Goal: Information Seeking & Learning: Check status

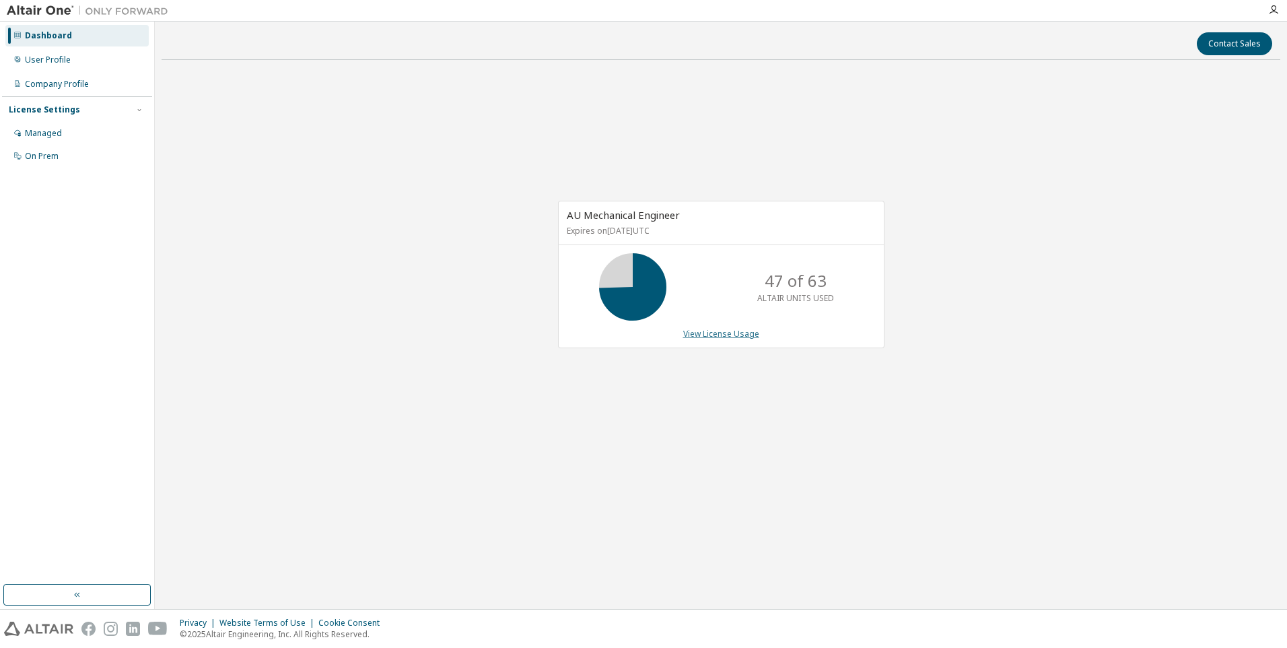
click at [722, 335] on link "View License Usage" at bounding box center [721, 333] width 76 height 11
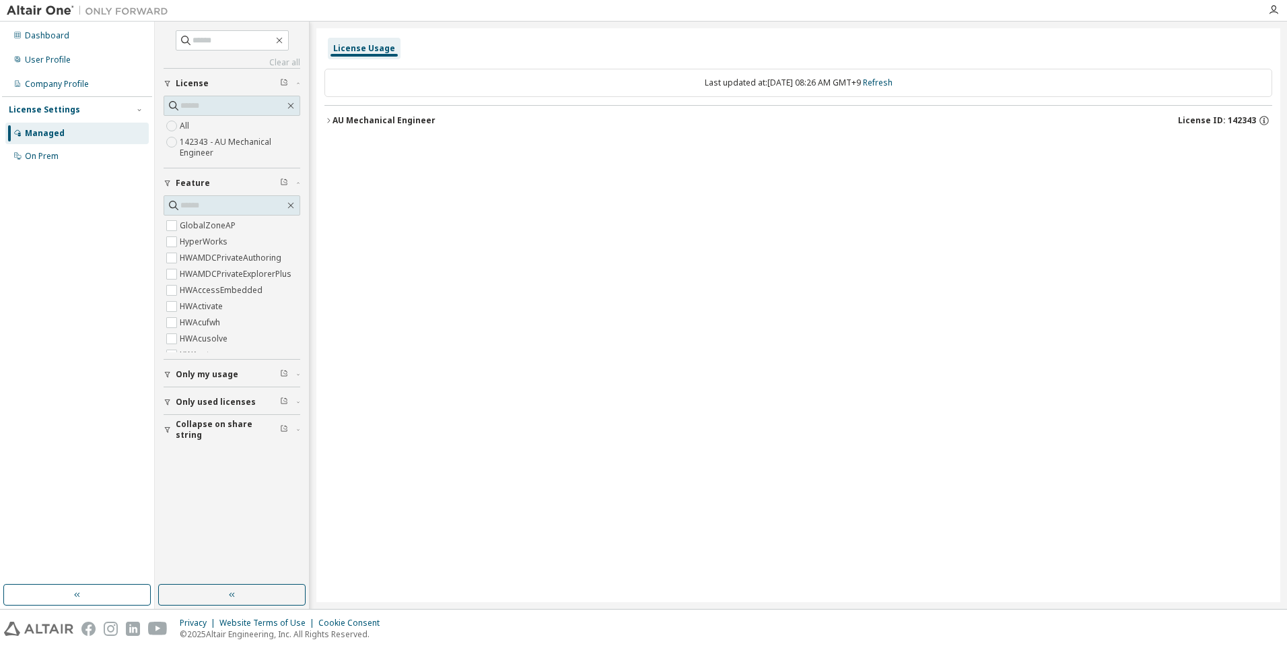
click at [351, 126] on div "AU Mechanical Engineer License ID: 142343" at bounding box center [803, 120] width 940 height 12
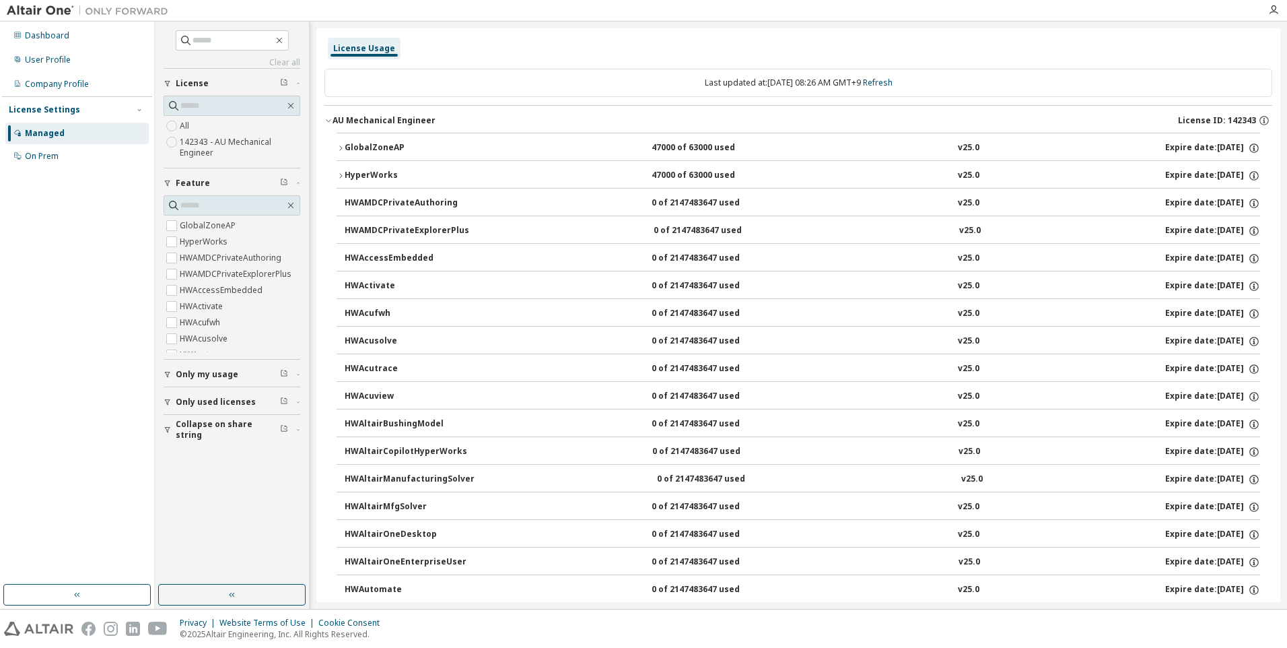
click at [343, 145] on icon "button" at bounding box center [341, 148] width 8 height 8
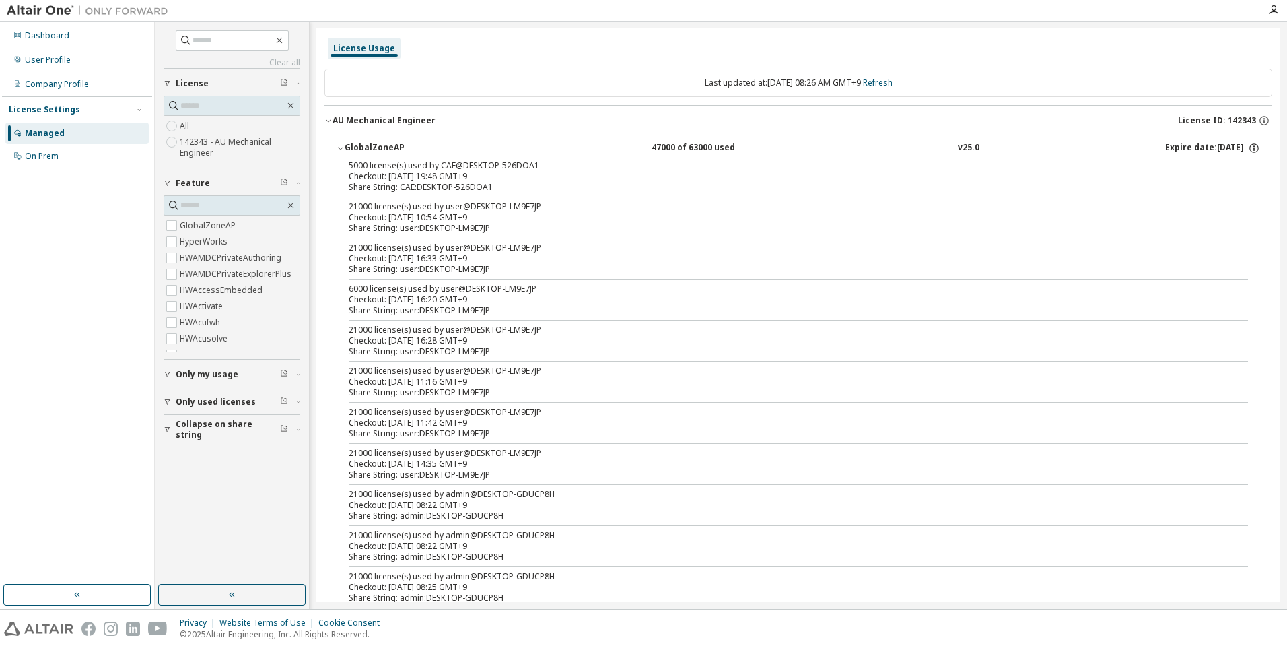
click at [610, 184] on div "Share String: CAE:DESKTOP-526DOA1" at bounding box center [782, 187] width 867 height 11
click at [656, 183] on div "Share String: CAE:DESKTOP-526DOA1" at bounding box center [782, 187] width 867 height 11
click at [474, 172] on div "Checkout: 2025-09-04 19:48 GMT+9" at bounding box center [782, 176] width 867 height 11
click at [1248, 149] on icon "button" at bounding box center [1254, 148] width 12 height 12
click at [1248, 148] on icon "button" at bounding box center [1254, 148] width 12 height 12
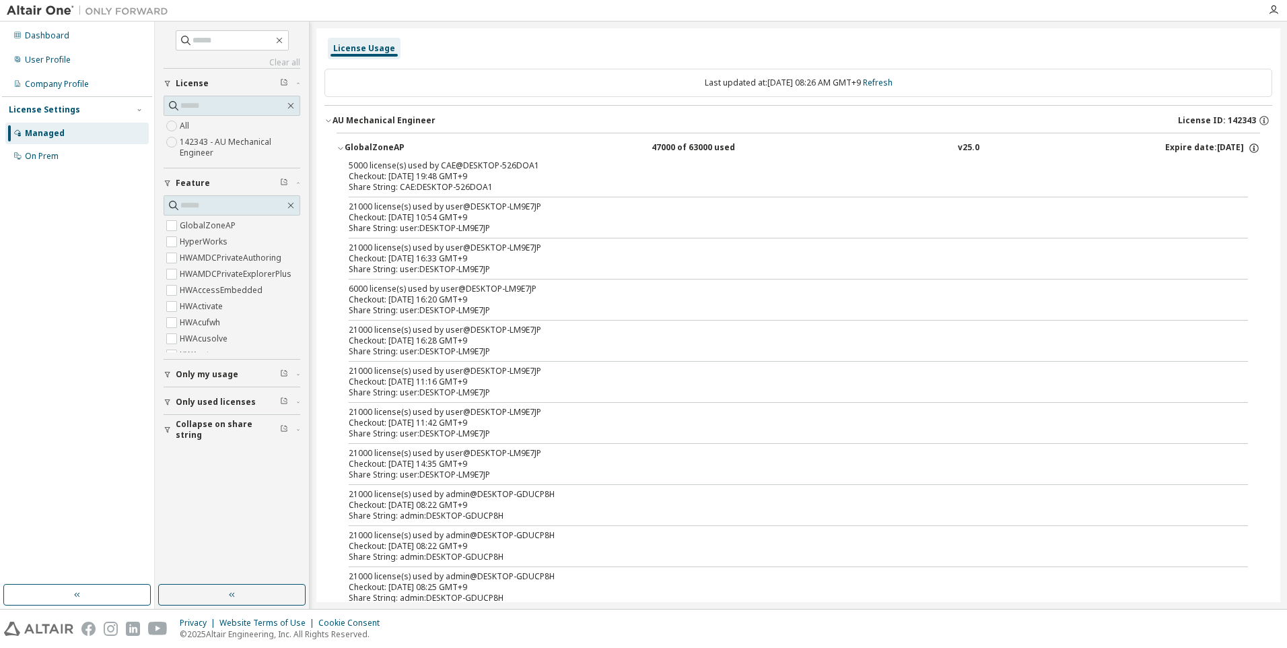
click at [1157, 184] on div "Share String: CAE:DESKTOP-526DOA1" at bounding box center [782, 187] width 867 height 11
click at [440, 174] on div "Checkout: 2025-09-04 19:48 GMT+9" at bounding box center [782, 176] width 867 height 11
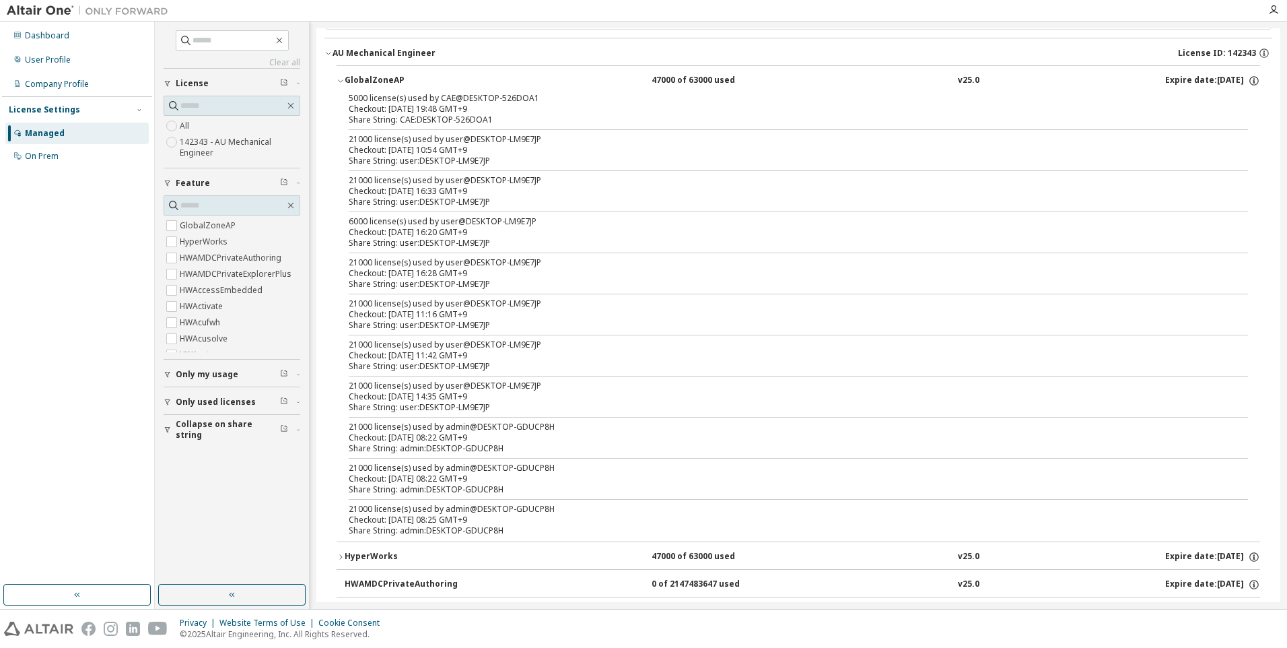
scroll to position [337, 0]
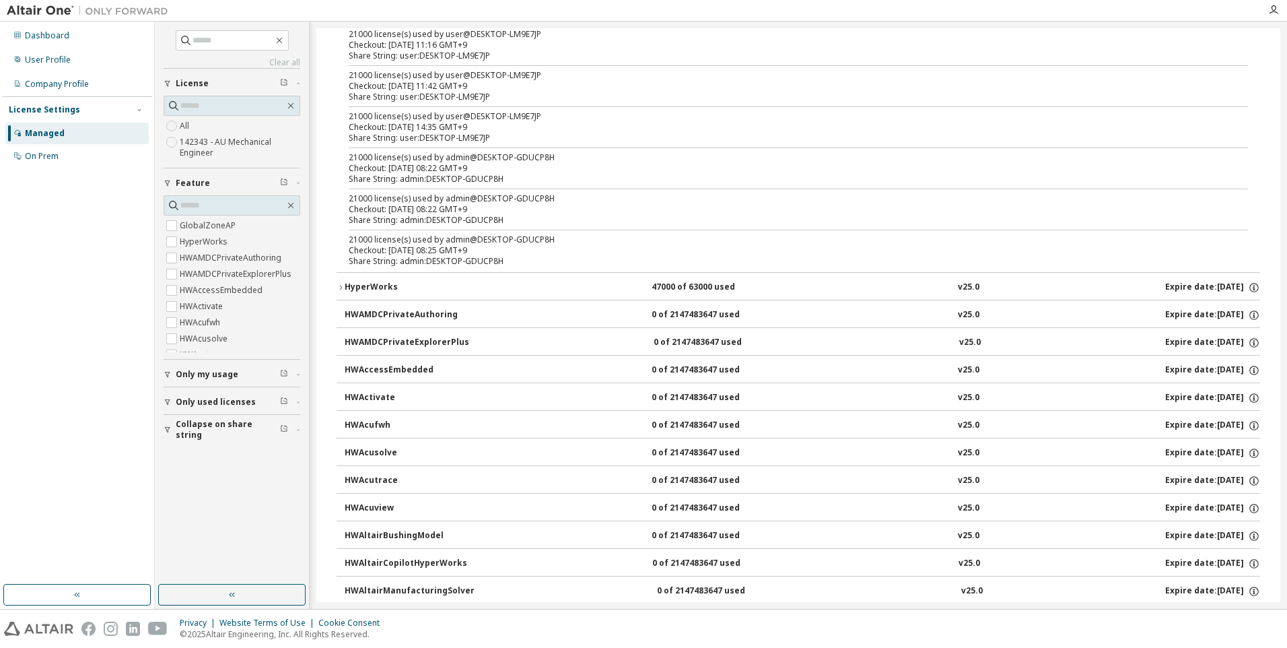
click at [351, 288] on div "HyperWorks" at bounding box center [405, 287] width 121 height 12
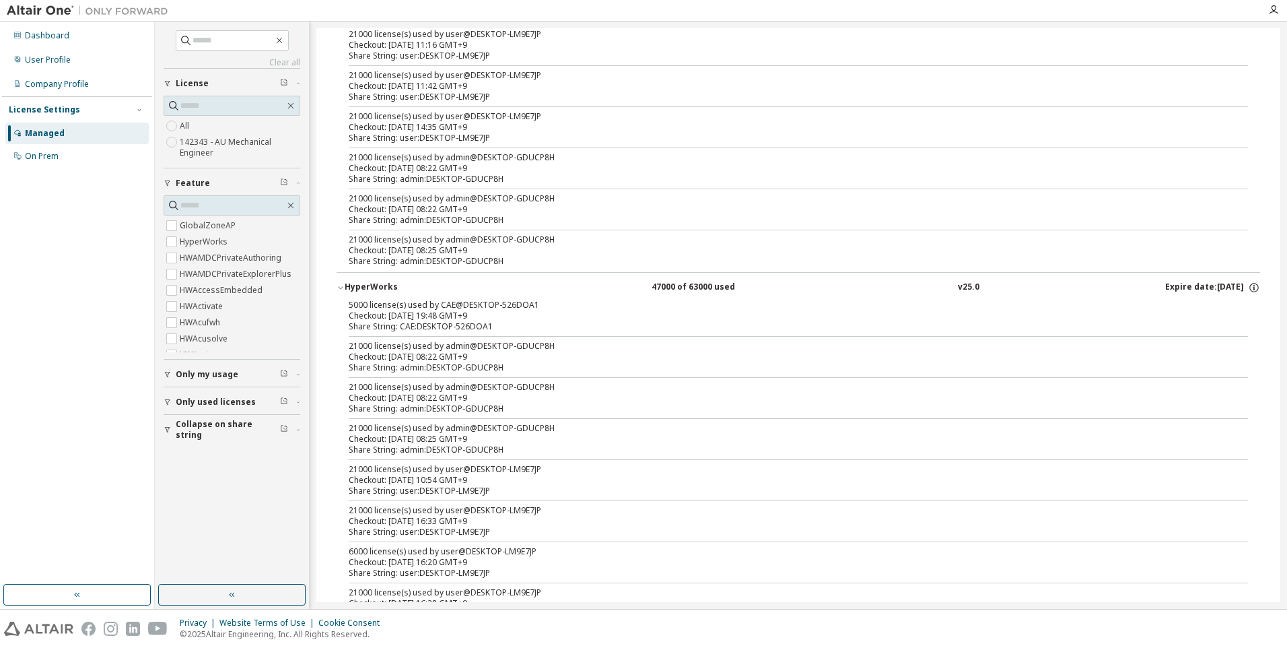
click at [398, 314] on div "Checkout: 2025-09-04 19:48 GMT+9" at bounding box center [782, 315] width 867 height 11
drag, startPoint x: 423, startPoint y: 319, endPoint x: 487, endPoint y: 329, distance: 64.6
click at [487, 329] on div "5000 license(s) used by CAE@DESKTOP-526DOA1 Checkout: 2025-09-04 19:48 GMT+9 Sh…" at bounding box center [782, 316] width 867 height 32
drag, startPoint x: 487, startPoint y: 329, endPoint x: 543, endPoint y: 328, distance: 55.9
click at [543, 328] on div "Share String: CAE:DESKTOP-526DOA1" at bounding box center [782, 326] width 867 height 11
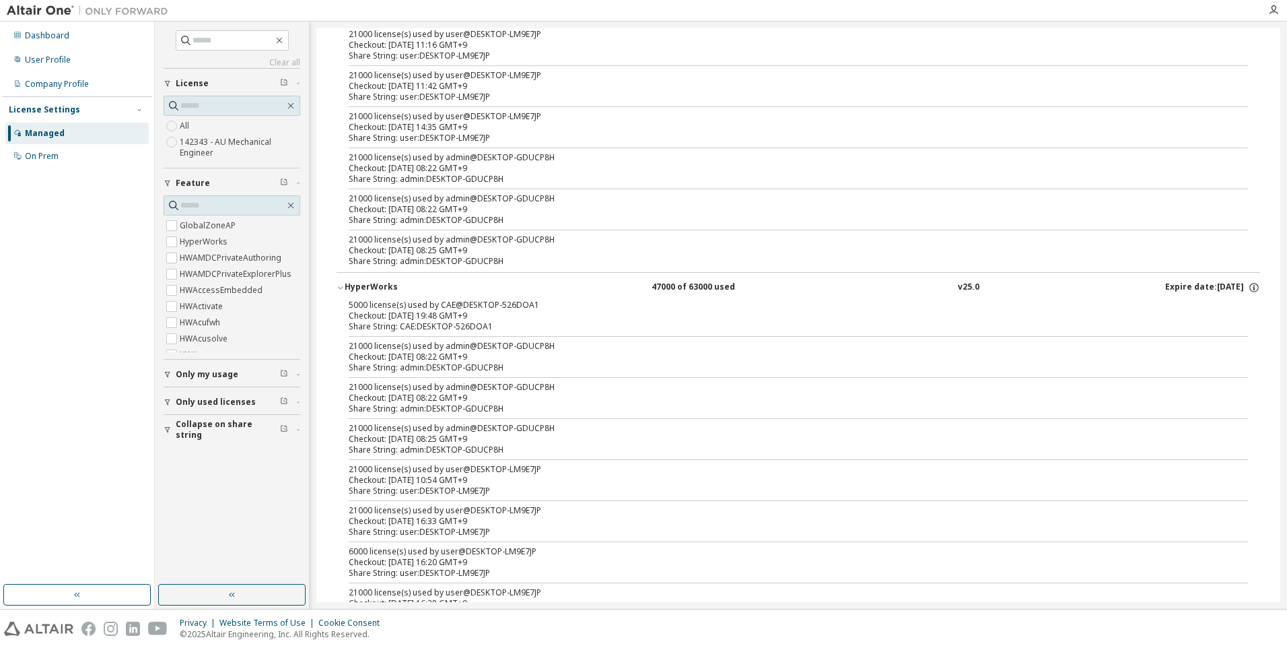
click at [357, 288] on div "HyperWorks" at bounding box center [405, 287] width 121 height 12
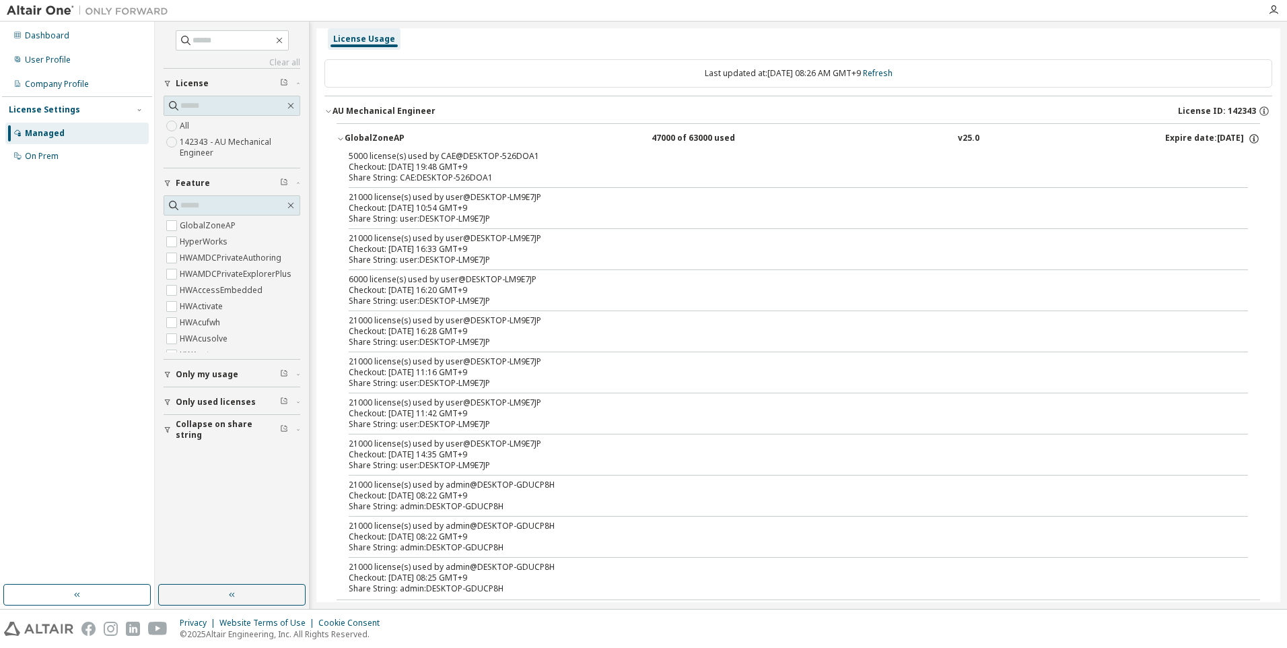
scroll to position [0, 0]
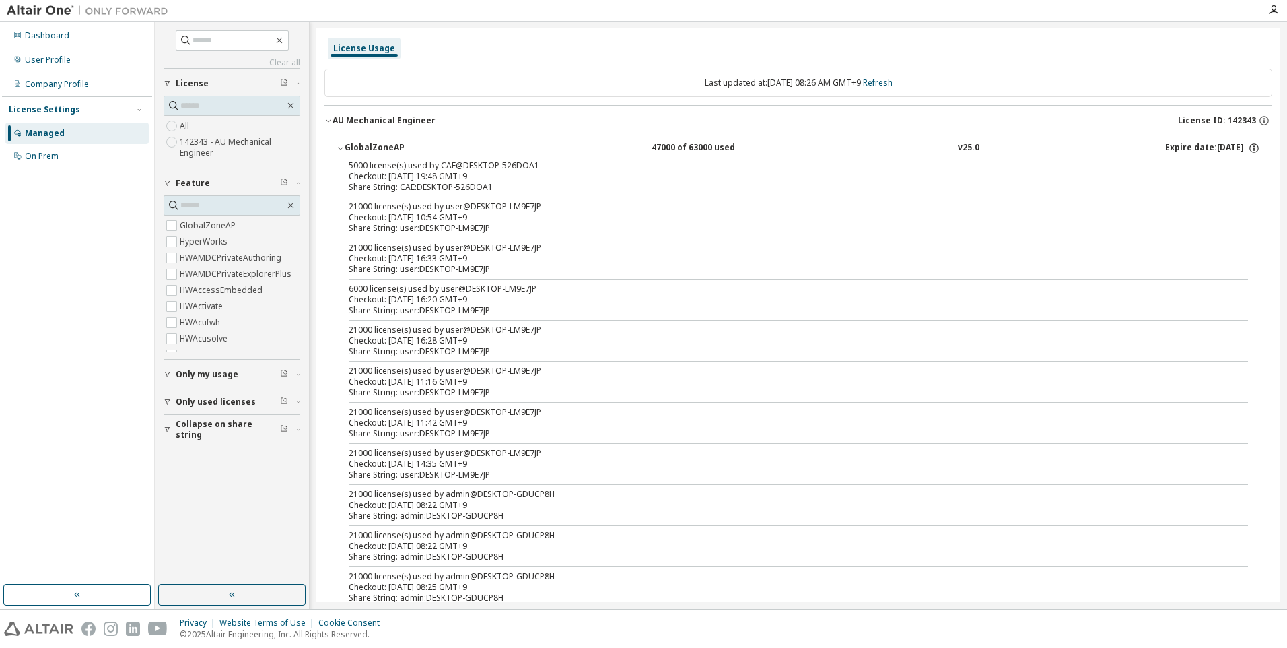
click at [524, 172] on div "Checkout: 2025-09-04 19:48 GMT+9" at bounding box center [782, 176] width 867 height 11
drag, startPoint x: 477, startPoint y: 173, endPoint x: 464, endPoint y: 179, distance: 14.8
click at [464, 179] on div "Checkout: 2025-09-04 19:48 GMT+9" at bounding box center [782, 176] width 867 height 11
drag, startPoint x: 464, startPoint y: 179, endPoint x: 462, endPoint y: 189, distance: 10.3
click at [461, 189] on div "Share String: CAE:DESKTOP-526DOA1" at bounding box center [782, 187] width 867 height 11
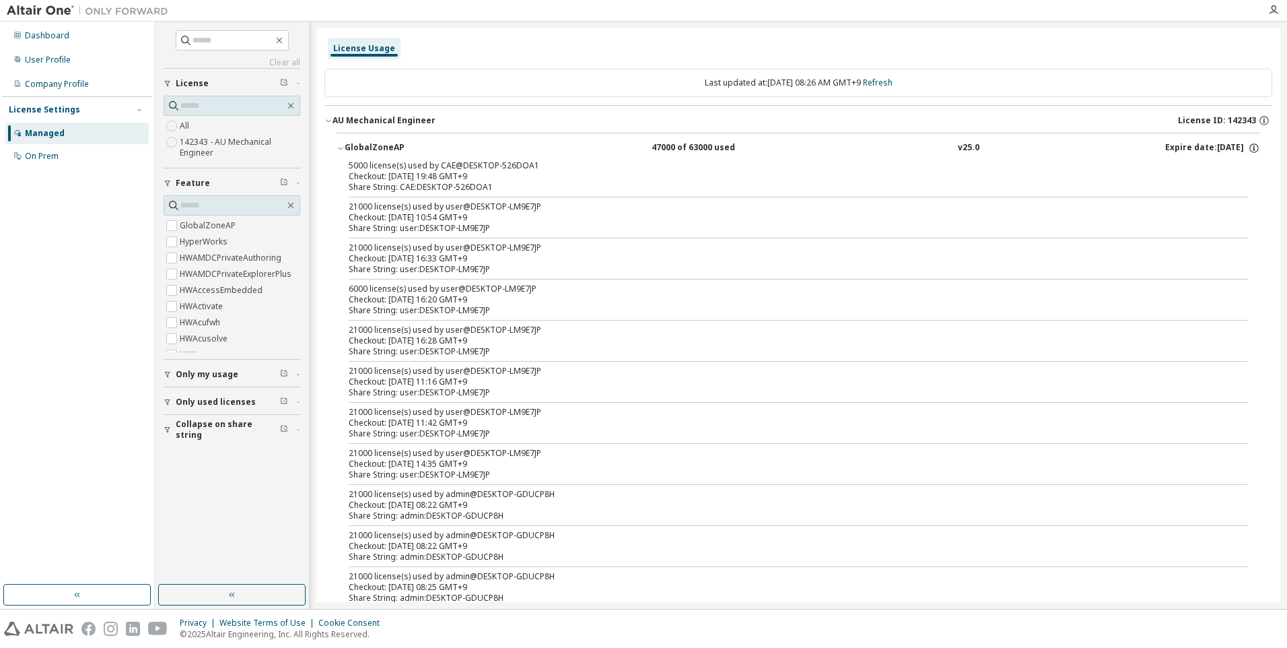
click at [508, 193] on div "5000 license(s) used by CAE@DESKTOP-526DOA1 Checkout: 2025-09-04 19:48 GMT+9 Sh…" at bounding box center [799, 384] width 924 height 448
drag, startPoint x: 508, startPoint y: 193, endPoint x: 348, endPoint y: 166, distance: 161.7
click at [348, 166] on div "5000 license(s) used by CAE@DESKTOP-526DOA1 Checkout: 2025-09-04 19:48 GMT+9 Sh…" at bounding box center [799, 384] width 924 height 448
drag, startPoint x: 348, startPoint y: 166, endPoint x: 525, endPoint y: 186, distance: 178.2
click at [525, 186] on div "Share String: CAE:DESKTOP-526DOA1" at bounding box center [782, 187] width 867 height 11
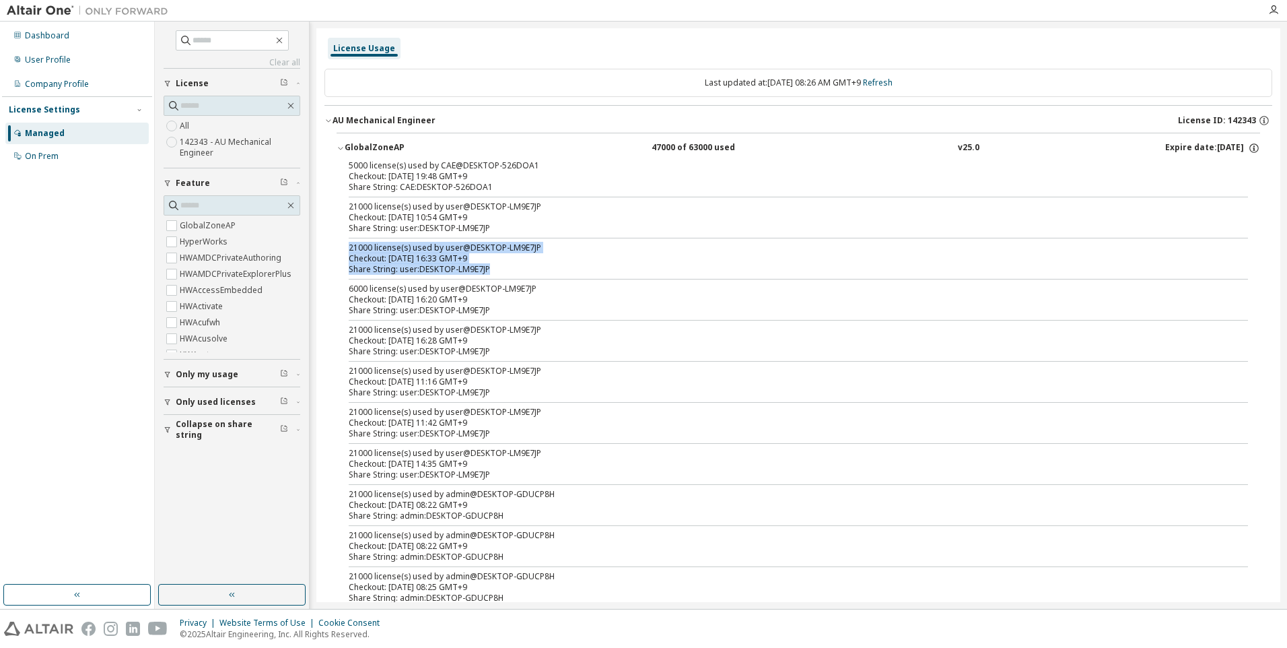
drag, startPoint x: 492, startPoint y: 267, endPoint x: 342, endPoint y: 248, distance: 151.4
click at [342, 248] on div "5000 license(s) used by CAE@DESKTOP-526DOA1 Checkout: 2025-09-04 19:48 GMT+9 Sh…" at bounding box center [799, 384] width 924 height 448
drag, startPoint x: 342, startPoint y: 248, endPoint x: 582, endPoint y: 259, distance: 239.9
click at [582, 259] on div "Checkout: 2025-08-27 16:33 GMT+9" at bounding box center [782, 258] width 867 height 11
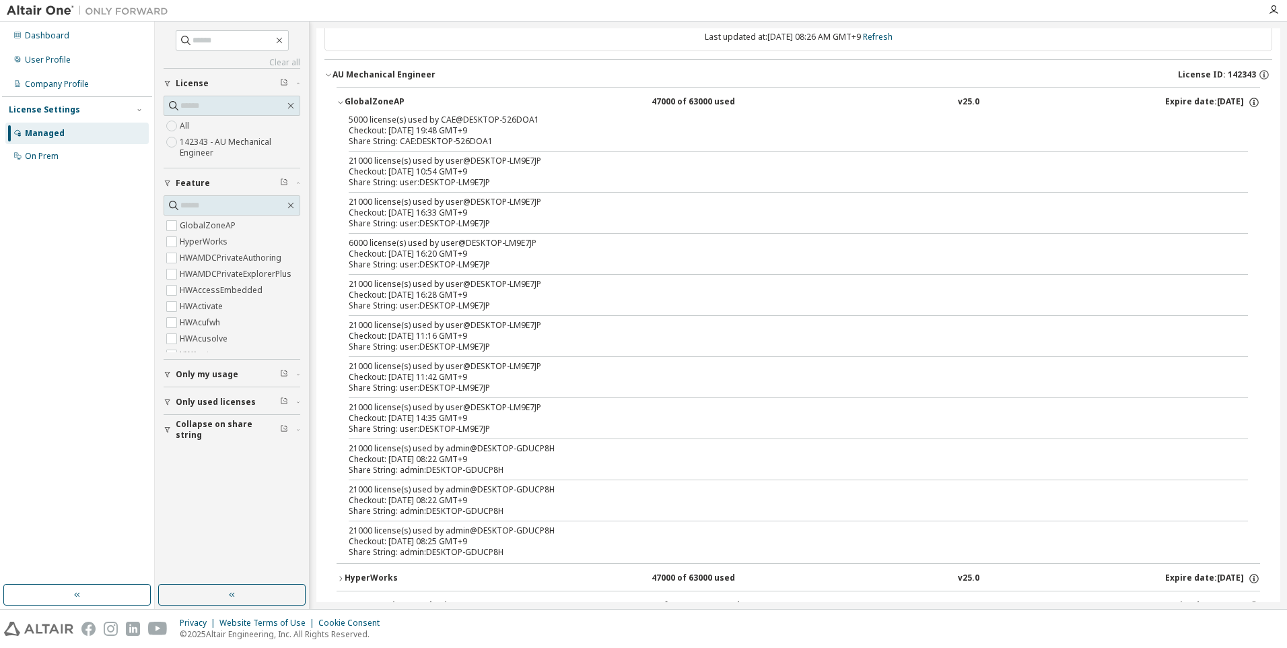
scroll to position [67, 0]
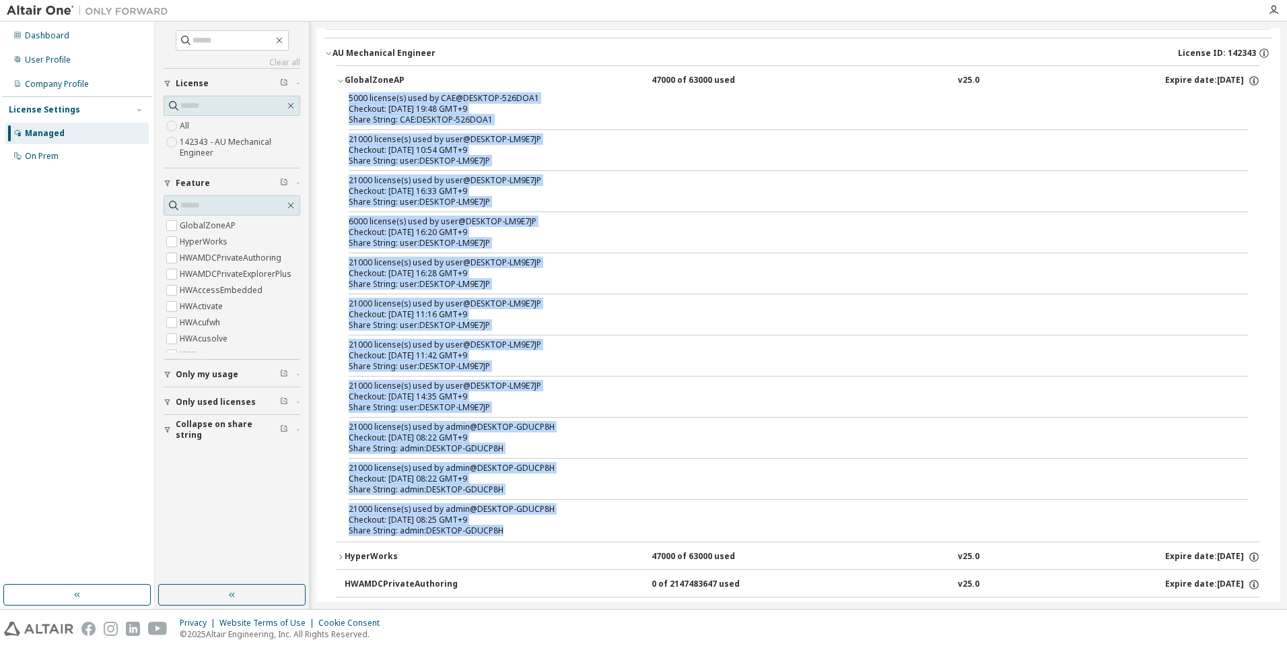
drag, startPoint x: 528, startPoint y: 535, endPoint x: 343, endPoint y: 94, distance: 479.1
click at [343, 94] on div "5000 license(s) used by CAE@DESKTOP-526DOA1 Checkout: 2025-09-04 19:48 GMT+9 Sh…" at bounding box center [799, 317] width 924 height 448
drag, startPoint x: 343, startPoint y: 94, endPoint x: 536, endPoint y: 175, distance: 209.7
click at [536, 175] on div "21000 license(s) used by user@DESKTOP-LM9E7JP" at bounding box center [782, 180] width 867 height 11
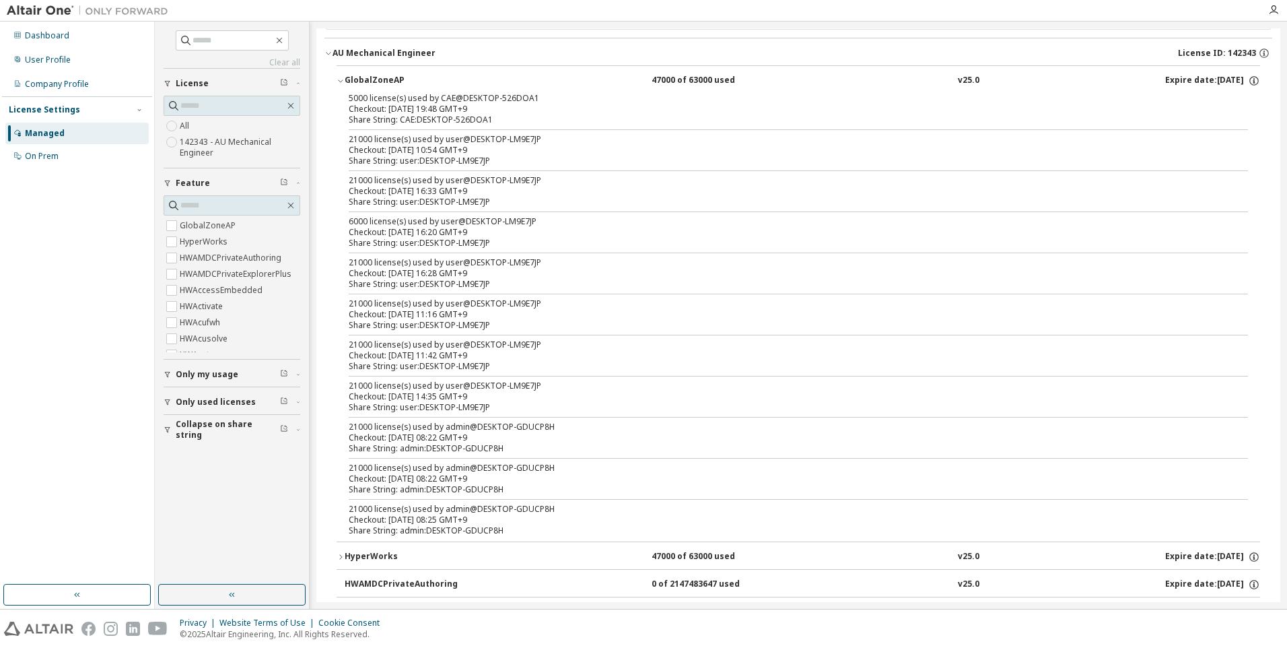
scroll to position [0, 0]
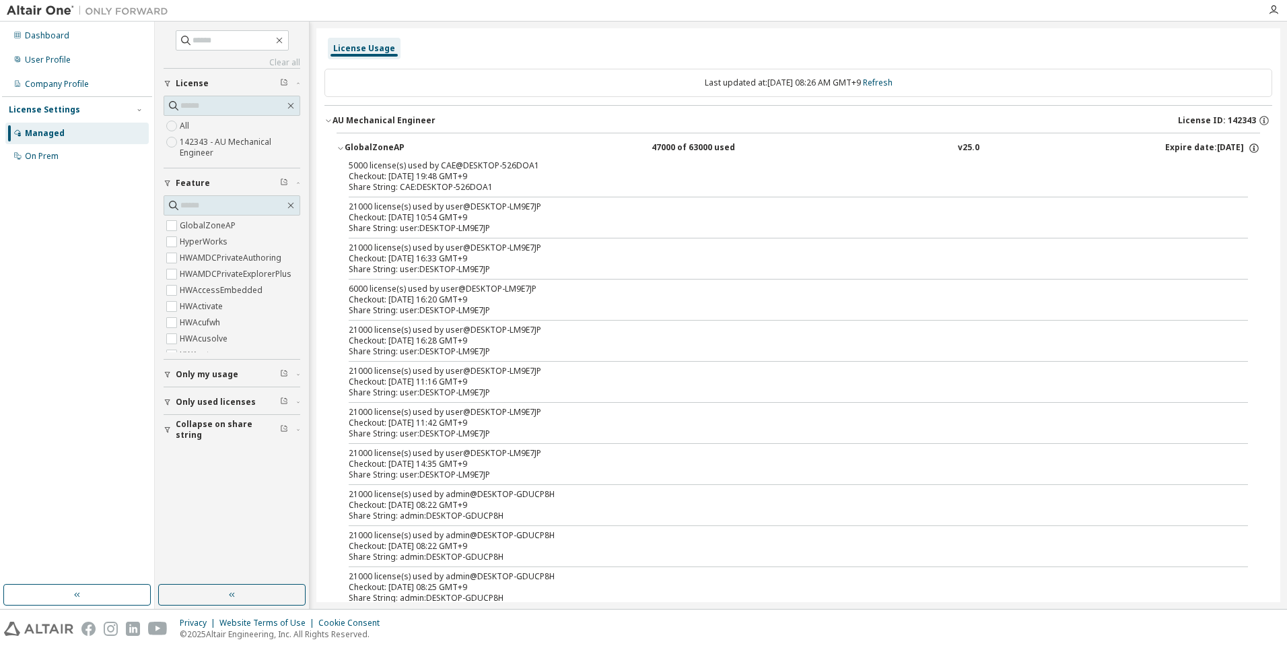
click at [503, 161] on div "5000 license(s) used by CAE@DESKTOP-526DOA1" at bounding box center [782, 165] width 867 height 11
drag, startPoint x: 503, startPoint y: 161, endPoint x: 827, endPoint y: 174, distance: 324.1
click at [827, 174] on div "Checkout: 2025-09-04 19:48 GMT+9" at bounding box center [782, 176] width 867 height 11
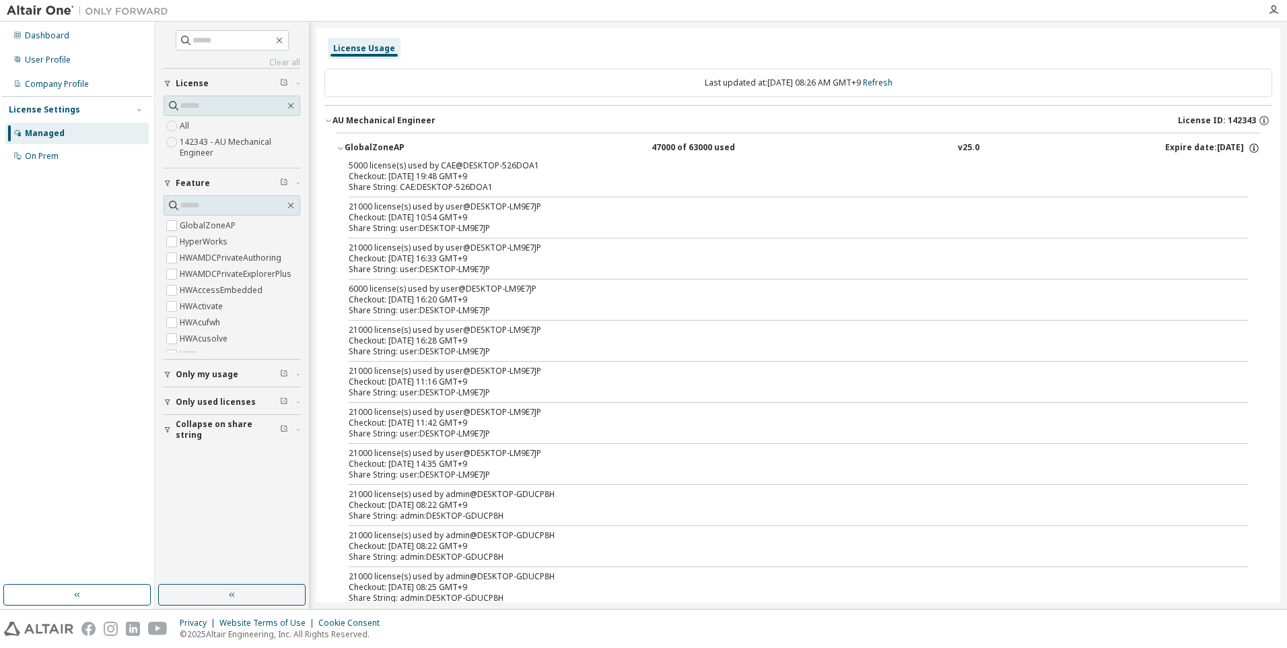
click at [1230, 142] on div "Expire date: 2026-05-01" at bounding box center [1212, 148] width 95 height 12
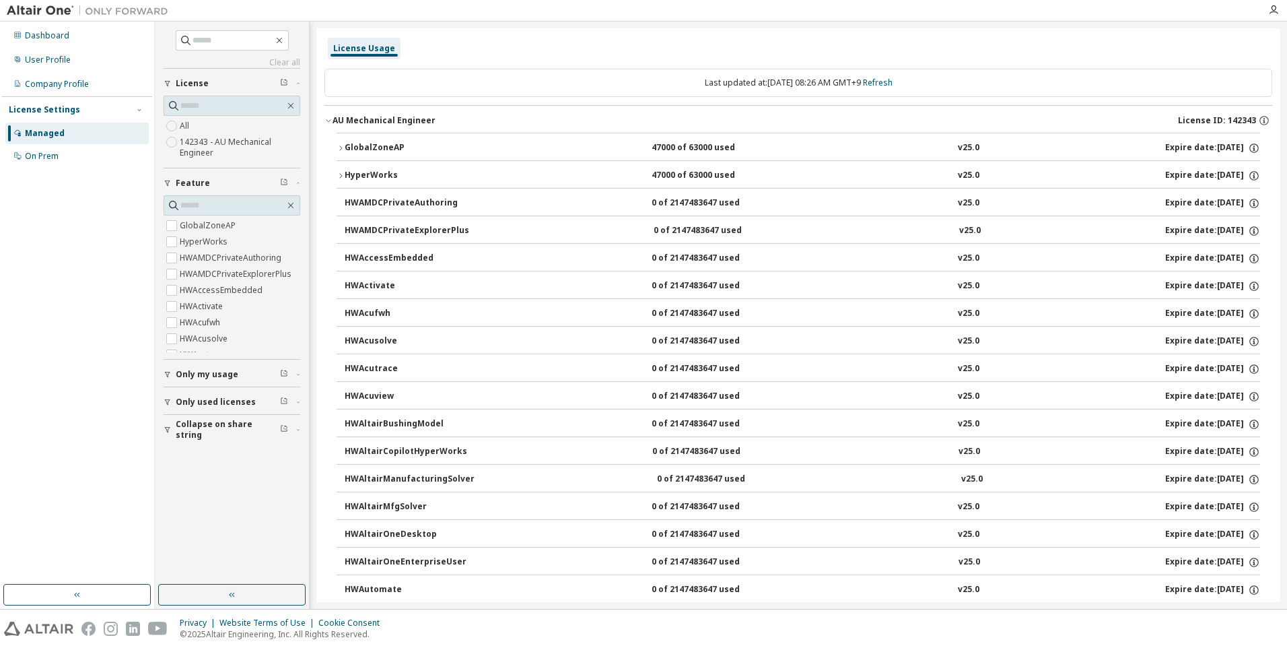
click at [1233, 143] on div "Expire date: 2026-05-01" at bounding box center [1212, 148] width 95 height 12
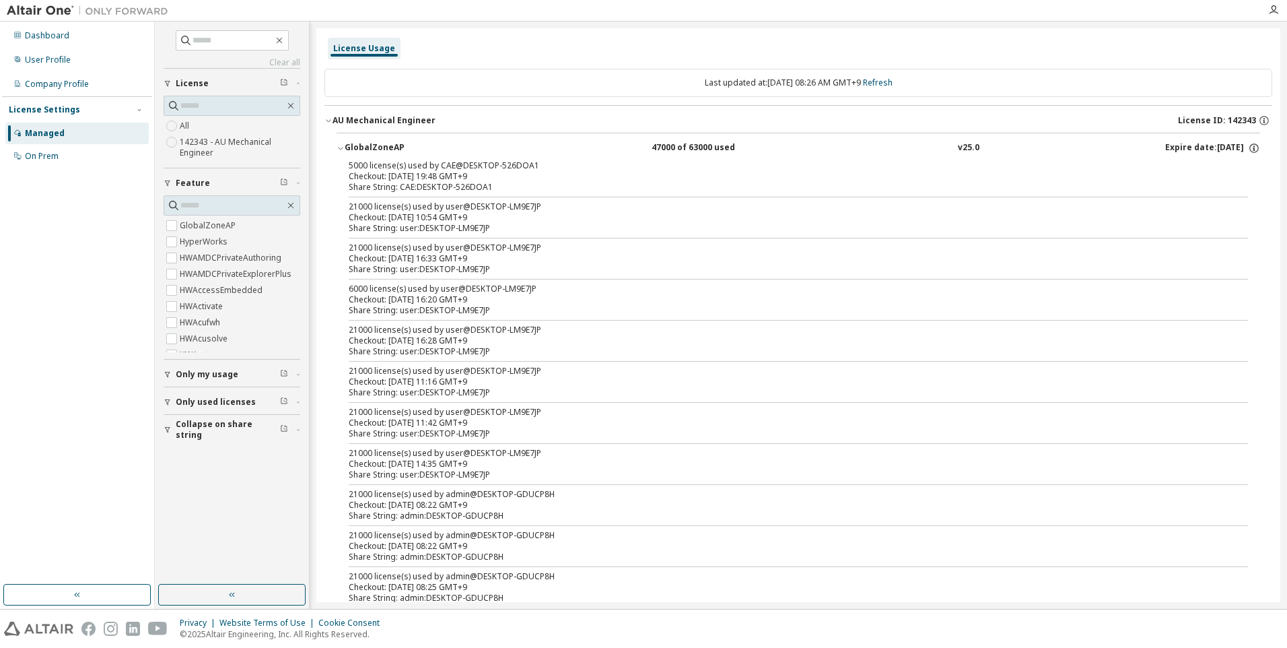
click at [508, 192] on div "Share String: CAE:DESKTOP-526DOA1" at bounding box center [782, 187] width 867 height 11
click at [497, 188] on div "Share String: CAE:DESKTOP-526DOA1" at bounding box center [782, 187] width 867 height 11
click at [511, 179] on div "Checkout: 2025-09-04 19:48 GMT+9" at bounding box center [782, 176] width 867 height 11
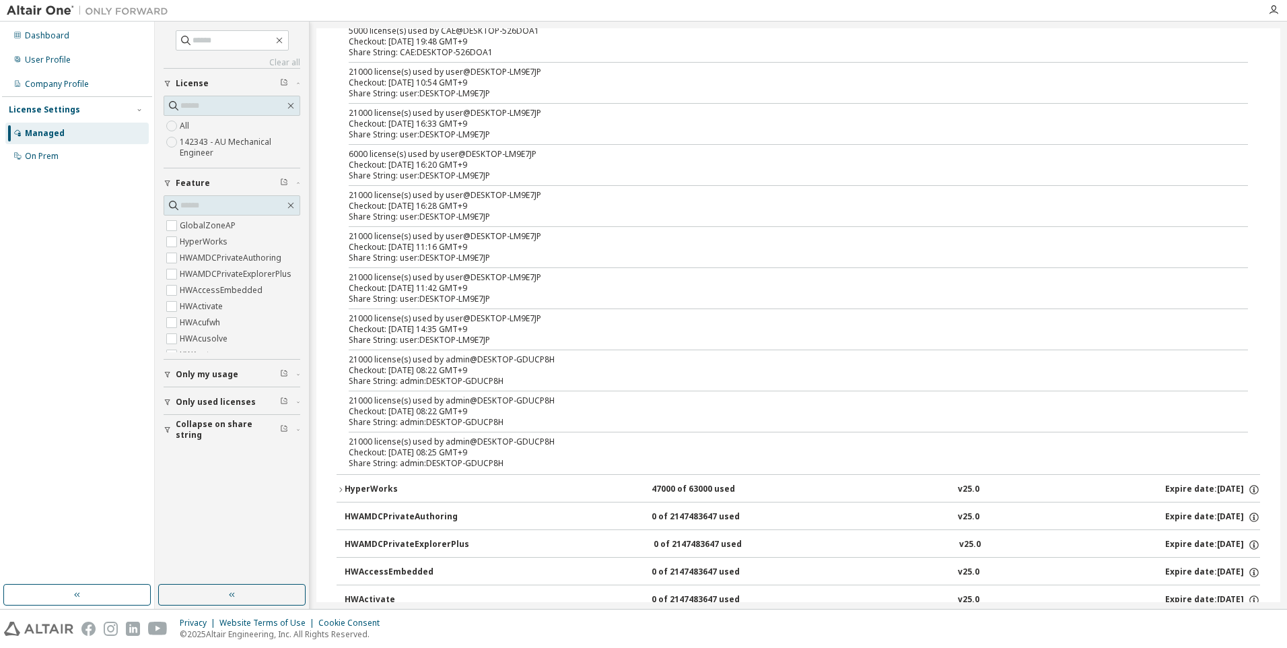
click at [683, 252] on div "Share String: user:DESKTOP-LM9E7JP" at bounding box center [782, 257] width 867 height 11
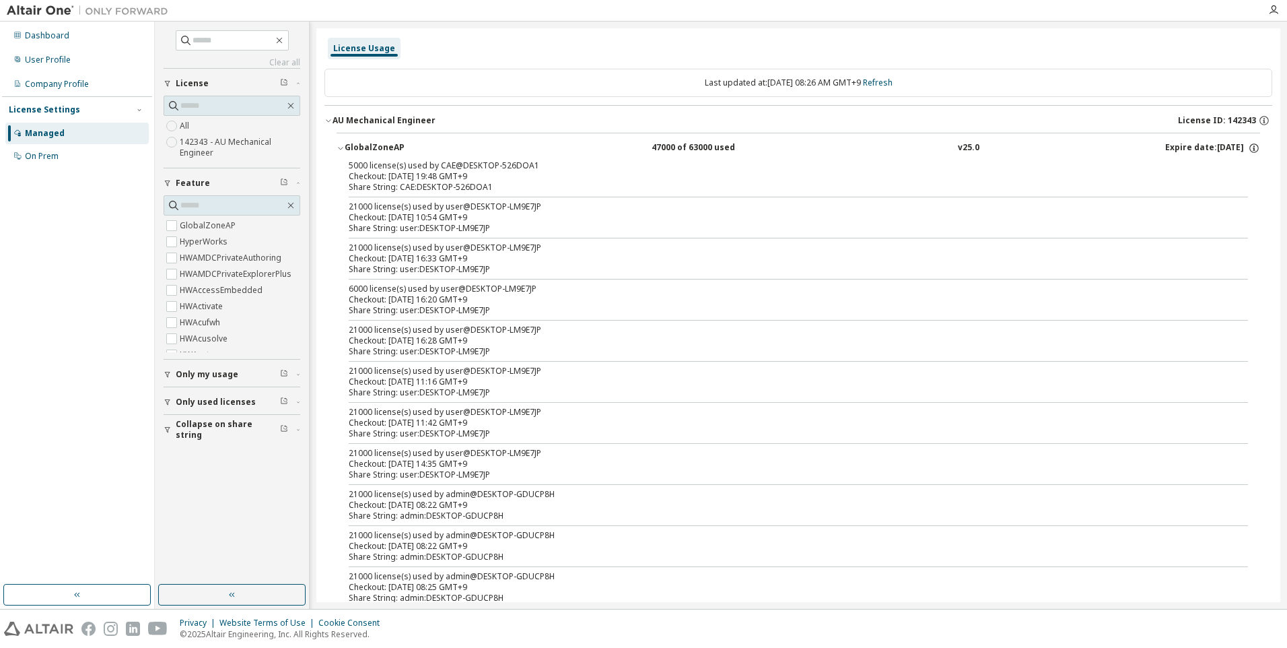
click at [1199, 150] on div "Expire date: 2026-05-01" at bounding box center [1212, 148] width 95 height 12
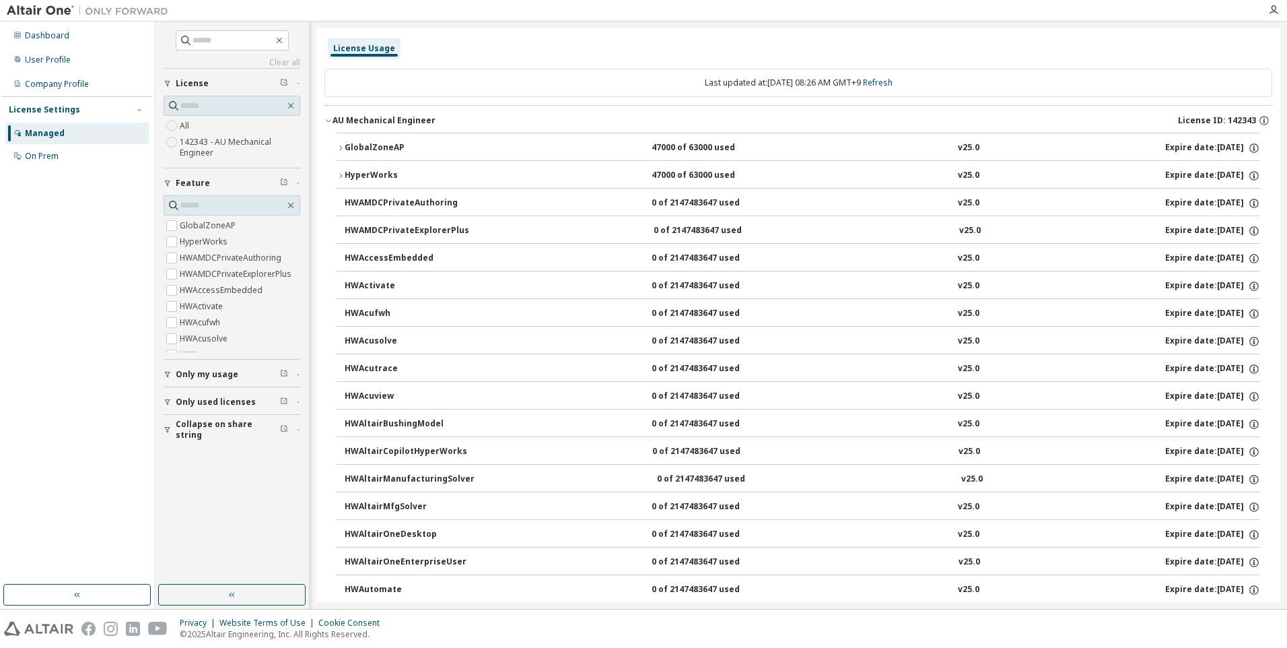
click at [1199, 150] on div "Expire date: 2026-05-01" at bounding box center [1212, 148] width 95 height 12
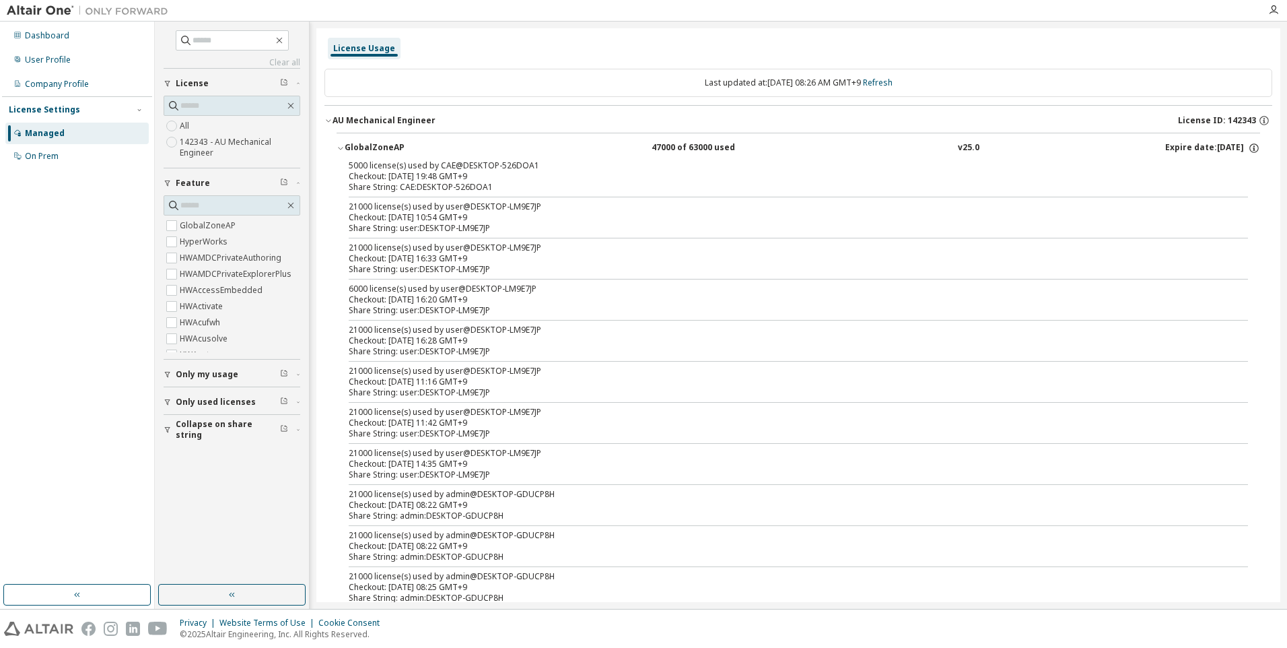
click at [431, 177] on div "Checkout: 2025-09-04 19:48 GMT+9" at bounding box center [782, 176] width 867 height 11
click at [434, 179] on div "Checkout: 2025-09-04 19:48 GMT+9" at bounding box center [782, 176] width 867 height 11
click at [435, 178] on div "Checkout: 2025-09-04 19:48 GMT+9" at bounding box center [782, 176] width 867 height 11
drag, startPoint x: 435, startPoint y: 178, endPoint x: 374, endPoint y: 169, distance: 61.2
click at [374, 169] on div "5000 license(s) used by CAE@DESKTOP-526DOA1" at bounding box center [782, 165] width 867 height 11
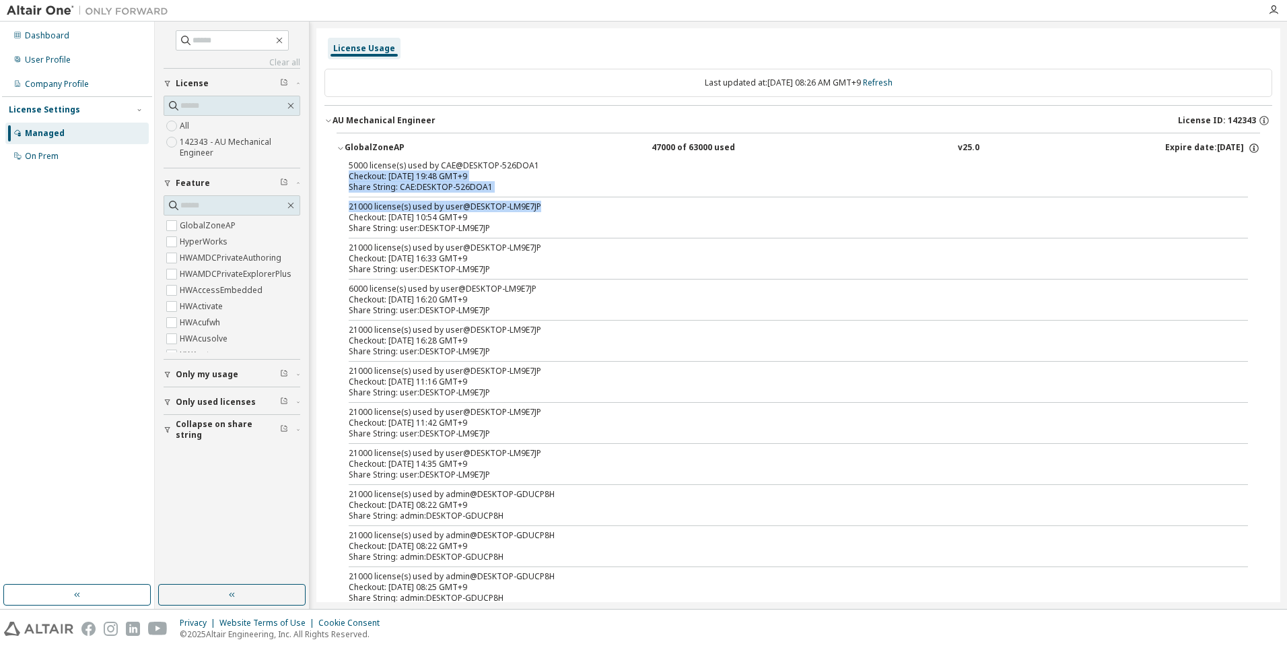
drag, startPoint x: 345, startPoint y: 176, endPoint x: 562, endPoint y: 199, distance: 218.0
click at [562, 199] on div "5000 license(s) used by CAE@DESKTOP-526DOA1 Checkout: 2025-09-04 19:48 GMT+9 Sh…" at bounding box center [799, 384] width 924 height 448
drag, startPoint x: 562, startPoint y: 199, endPoint x: 517, endPoint y: 182, distance: 47.9
click at [517, 182] on div "Share String: CAE:DESKTOP-526DOA1" at bounding box center [782, 187] width 867 height 11
click at [230, 230] on label "GlobalZoneAP" at bounding box center [209, 225] width 59 height 16
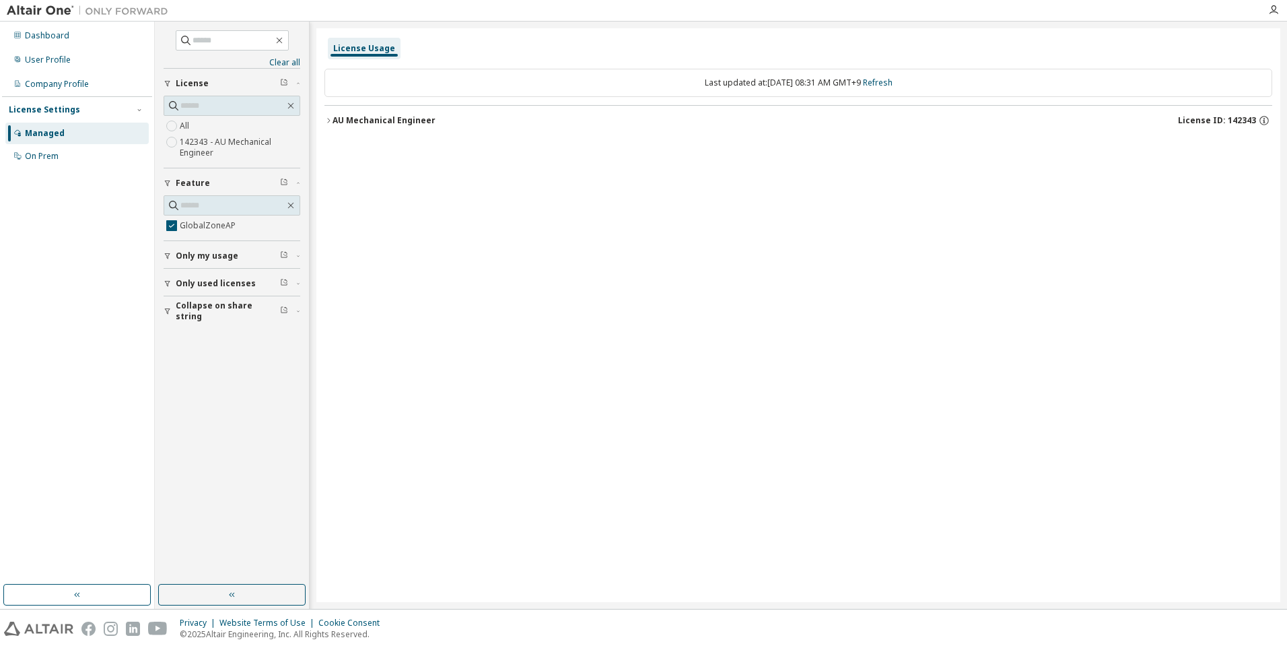
click at [367, 121] on div "AU Mechanical Engineer" at bounding box center [384, 120] width 103 height 11
click at [368, 151] on div "GlobalZoneAP" at bounding box center [405, 148] width 121 height 12
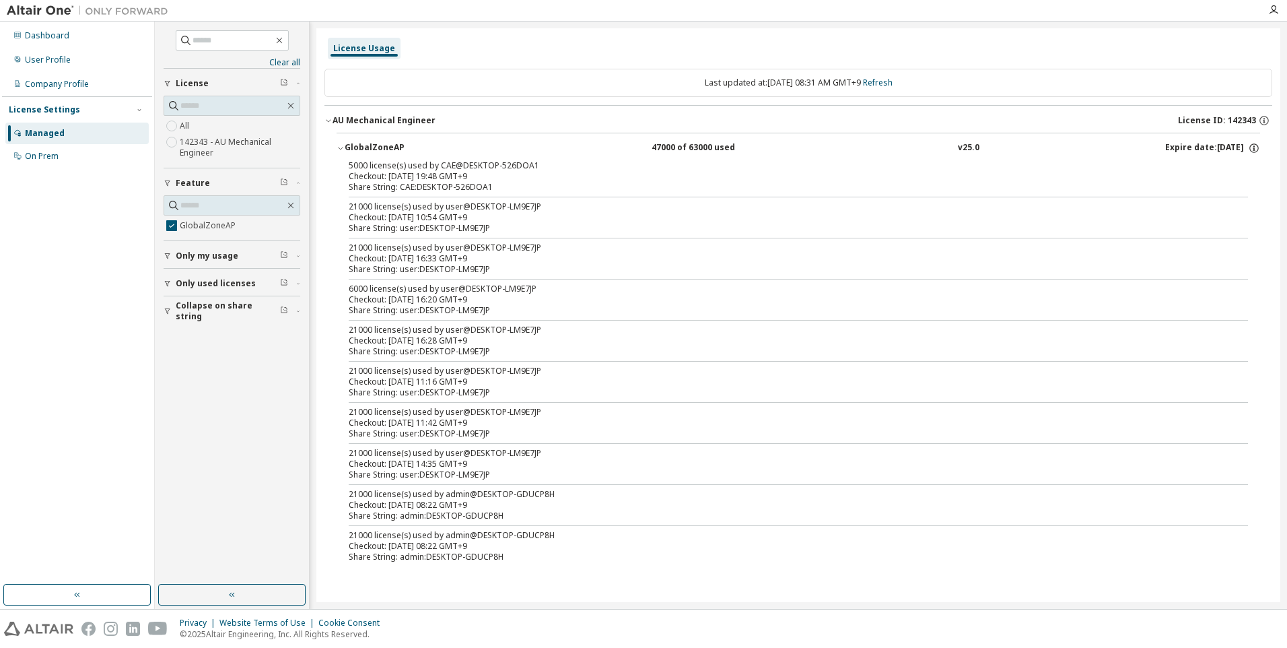
click at [508, 187] on div "Share String: CAE:DESKTOP-526DOA1" at bounding box center [782, 187] width 867 height 11
click at [761, 172] on div "Checkout: 2025-09-04 19:48 GMT+9" at bounding box center [782, 176] width 867 height 11
click at [480, 194] on div "5000 license(s) used by CAE@DESKTOP-526DOA1 Checkout: 2025-09-04 19:48 GMT+9 Sh…" at bounding box center [799, 363] width 924 height 407
drag, startPoint x: 496, startPoint y: 188, endPoint x: 345, endPoint y: 163, distance: 152.8
click at [345, 163] on div "5000 license(s) used by CAE@DESKTOP-526DOA1 Checkout: 2025-09-04 19:48 GMT+9 Sh…" at bounding box center [799, 363] width 924 height 407
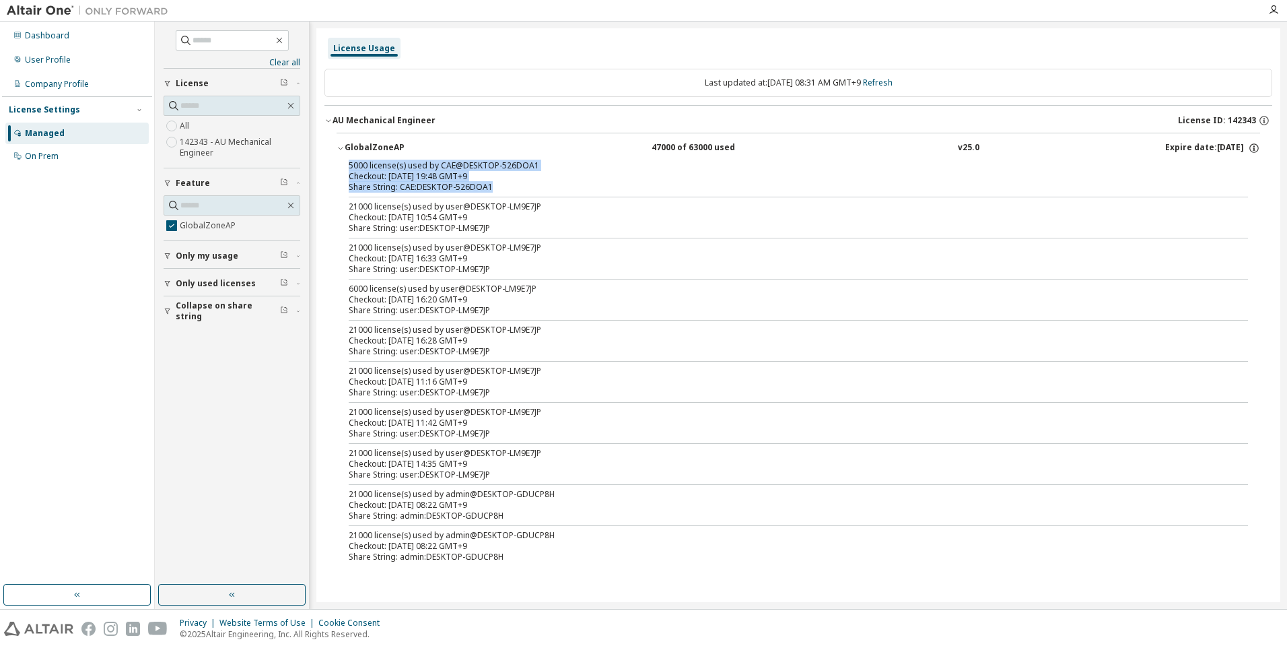
drag, startPoint x: 345, startPoint y: 163, endPoint x: 574, endPoint y: 178, distance: 228.7
click at [574, 178] on div "Checkout: 2025-09-04 19:48 GMT+9" at bounding box center [782, 176] width 867 height 11
click at [574, 186] on div "Share String: CAE:DESKTOP-526DOA1" at bounding box center [782, 187] width 867 height 11
click at [571, 181] on div "Checkout: 2025-09-04 19:48 GMT+9" at bounding box center [782, 176] width 867 height 11
click at [555, 172] on div "Checkout: 2025-09-04 19:48 GMT+9" at bounding box center [782, 176] width 867 height 11
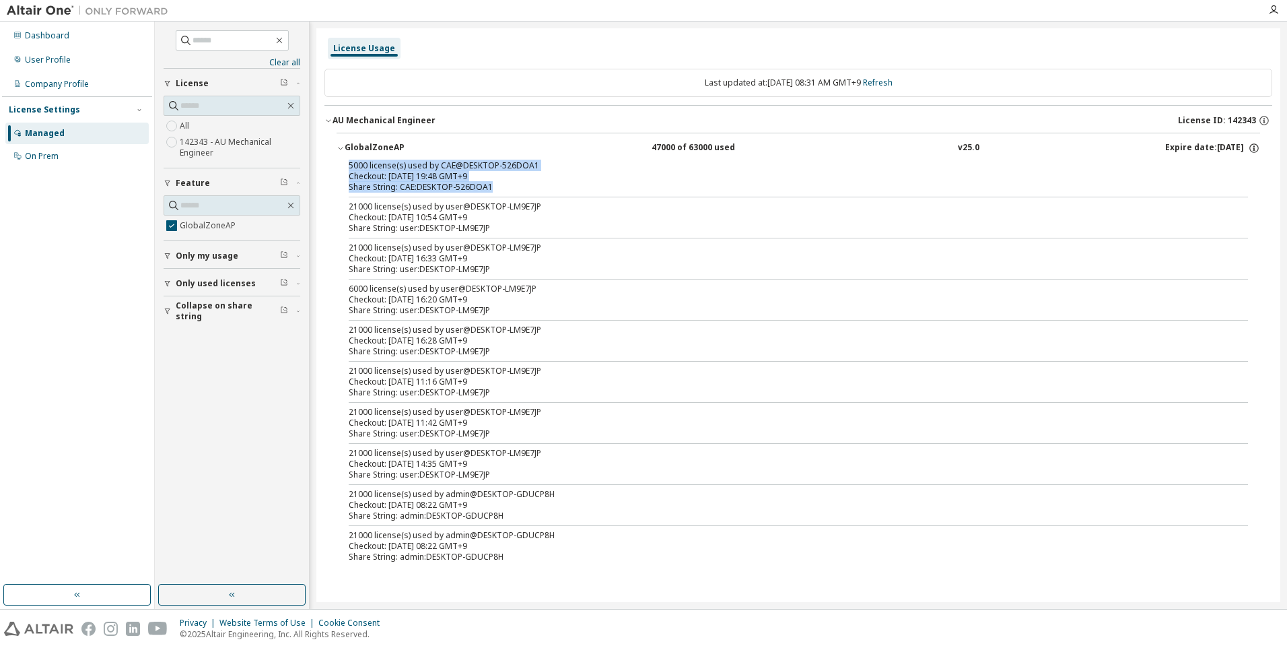
drag, startPoint x: 503, startPoint y: 186, endPoint x: 349, endPoint y: 161, distance: 156.2
click at [349, 161] on div "5000 license(s) used by CAE@DESKTOP-526DOA1 Checkout: 2025-09-04 19:48 GMT+9 Sh…" at bounding box center [782, 176] width 867 height 32
drag, startPoint x: 349, startPoint y: 161, endPoint x: 446, endPoint y: 179, distance: 98.6
click at [423, 172] on div "Checkout: 2025-09-04 19:48 GMT+9" at bounding box center [782, 176] width 867 height 11
click at [505, 195] on div "5000 license(s) used by CAE@DESKTOP-526DOA1 Checkout: 2025-09-04 19:48 GMT+9 Sh…" at bounding box center [799, 363] width 924 height 407
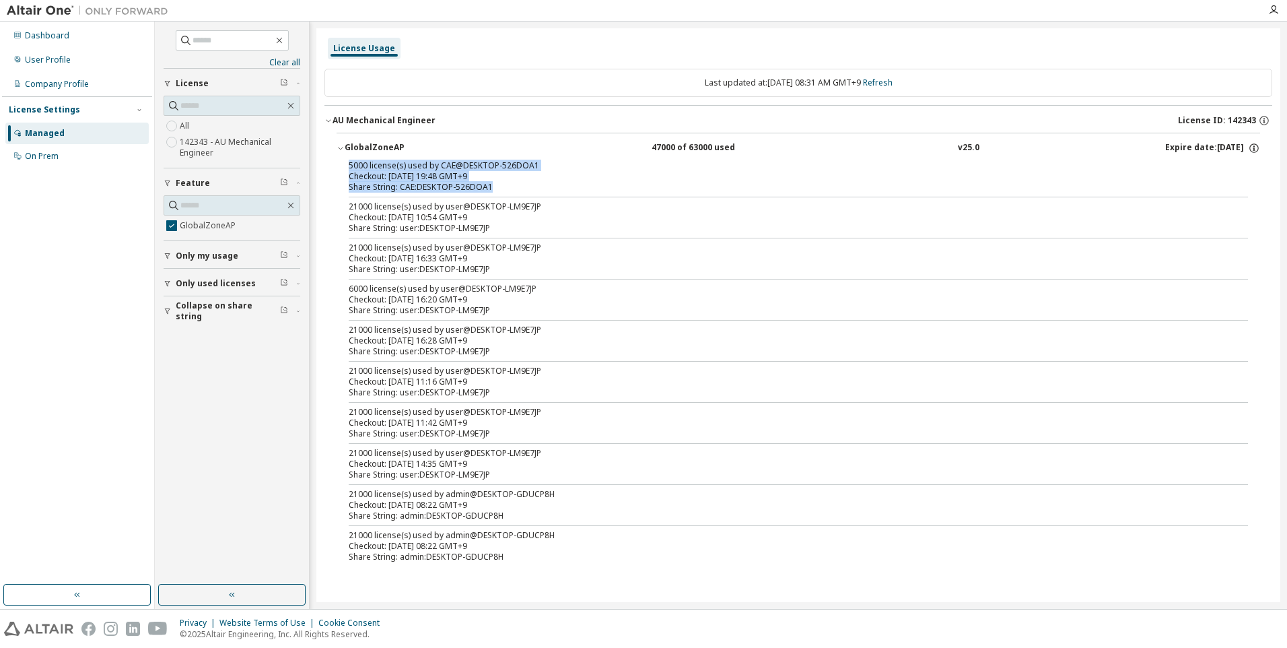
drag, startPoint x: 508, startPoint y: 190, endPoint x: 347, endPoint y: 168, distance: 163.1
click at [347, 168] on div "5000 license(s) used by CAE@DESKTOP-526DOA1 Checkout: 2025-09-04 19:48 GMT+9 Sh…" at bounding box center [799, 363] width 924 height 407
drag, startPoint x: 347, startPoint y: 168, endPoint x: 516, endPoint y: 187, distance: 170.8
click at [516, 187] on div "Share String: CAE:DESKTOP-526DOA1" at bounding box center [782, 187] width 867 height 11
click at [526, 184] on div "Share String: CAE:DESKTOP-526DOA1" at bounding box center [782, 187] width 867 height 11
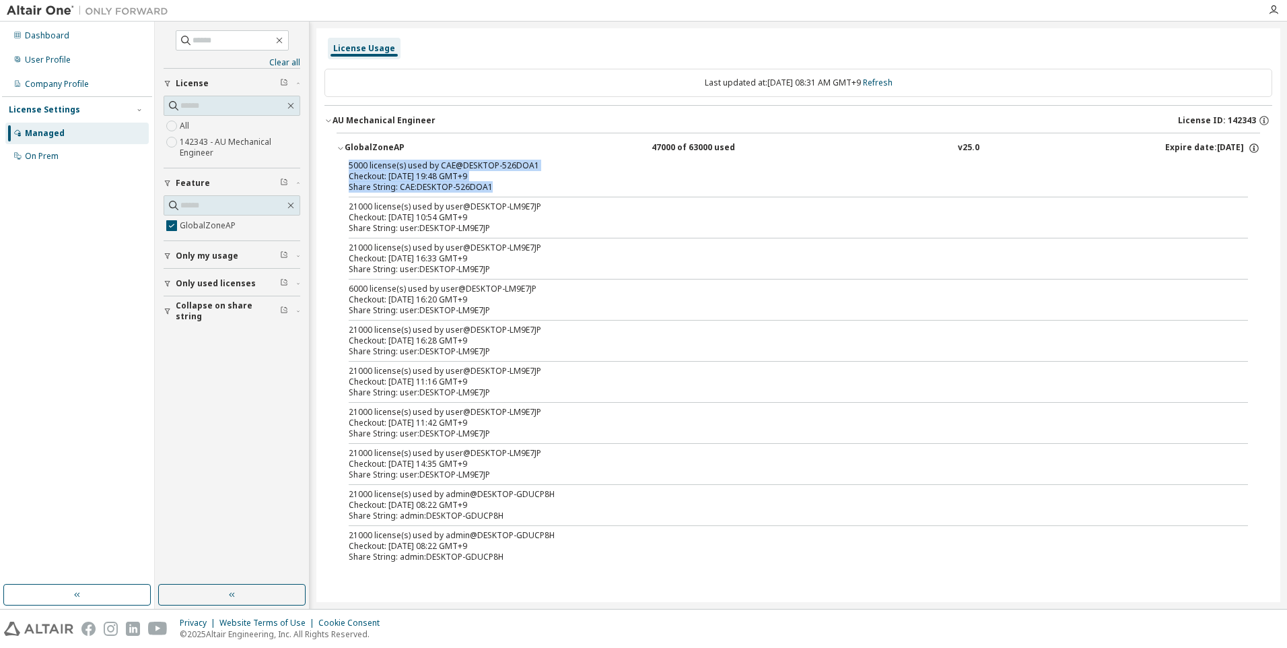
drag, startPoint x: 532, startPoint y: 191, endPoint x: 349, endPoint y: 167, distance: 185.3
click at [349, 167] on div "5000 license(s) used by CAE@DESKTOP-526DOA1 Checkout: 2025-09-04 19:48 GMT+9 Sh…" at bounding box center [782, 176] width 867 height 32
drag, startPoint x: 349, startPoint y: 167, endPoint x: 543, endPoint y: 170, distance: 194.6
click at [543, 170] on div "5000 license(s) used by CAE@DESKTOP-526DOA1" at bounding box center [782, 165] width 867 height 11
click at [563, 184] on div "Share String: CAE:DESKTOP-526DOA1" at bounding box center [782, 187] width 867 height 11
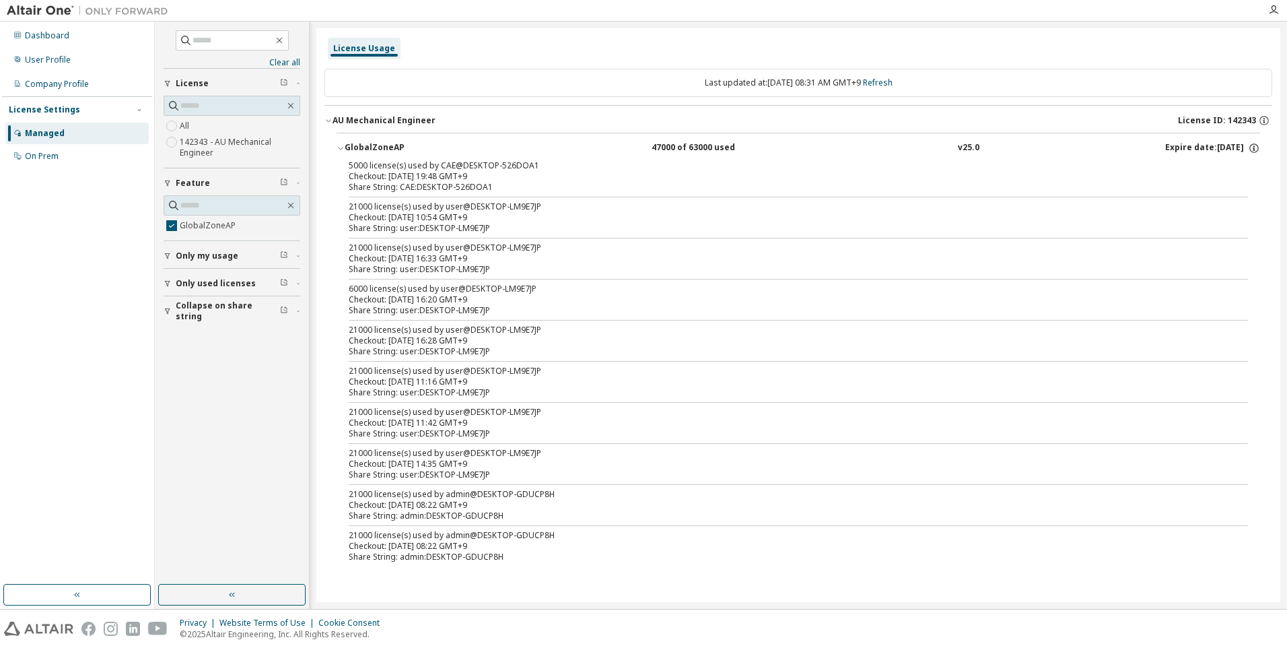
click at [522, 162] on div "5000 license(s) used by CAE@DESKTOP-526DOA1" at bounding box center [782, 165] width 867 height 11
click at [684, 143] on div "47000 of 63000 used" at bounding box center [712, 148] width 121 height 12
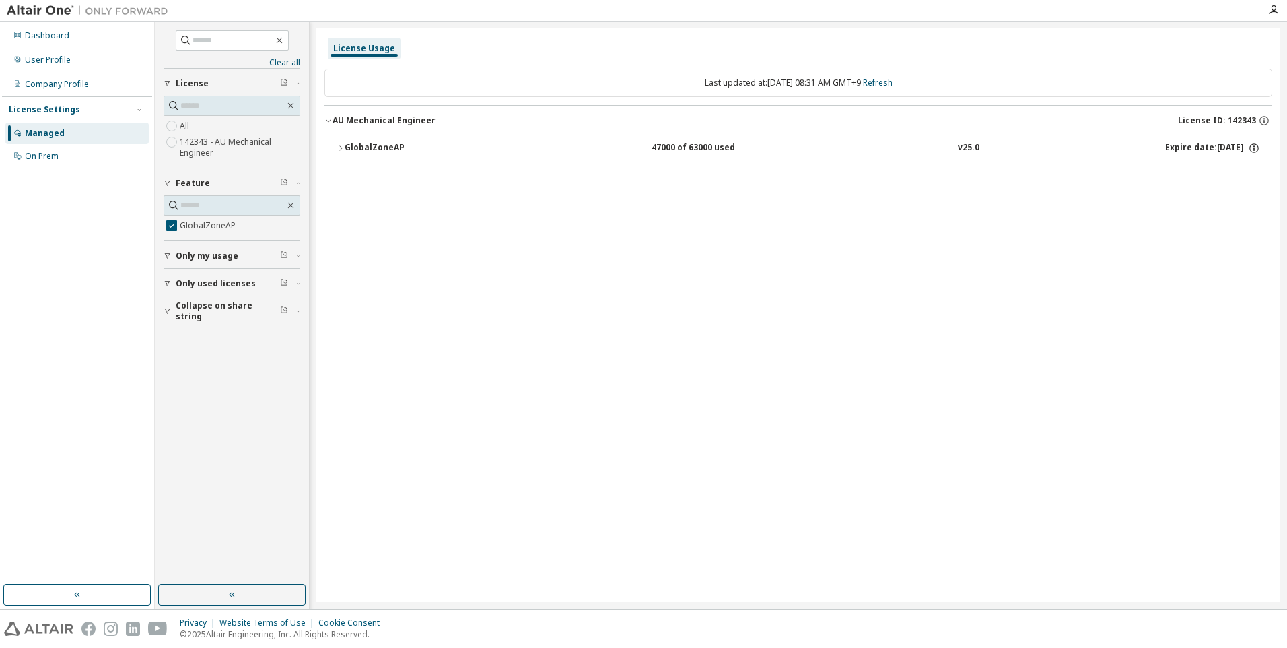
click at [684, 143] on div "47000 of 63000 used" at bounding box center [712, 148] width 121 height 12
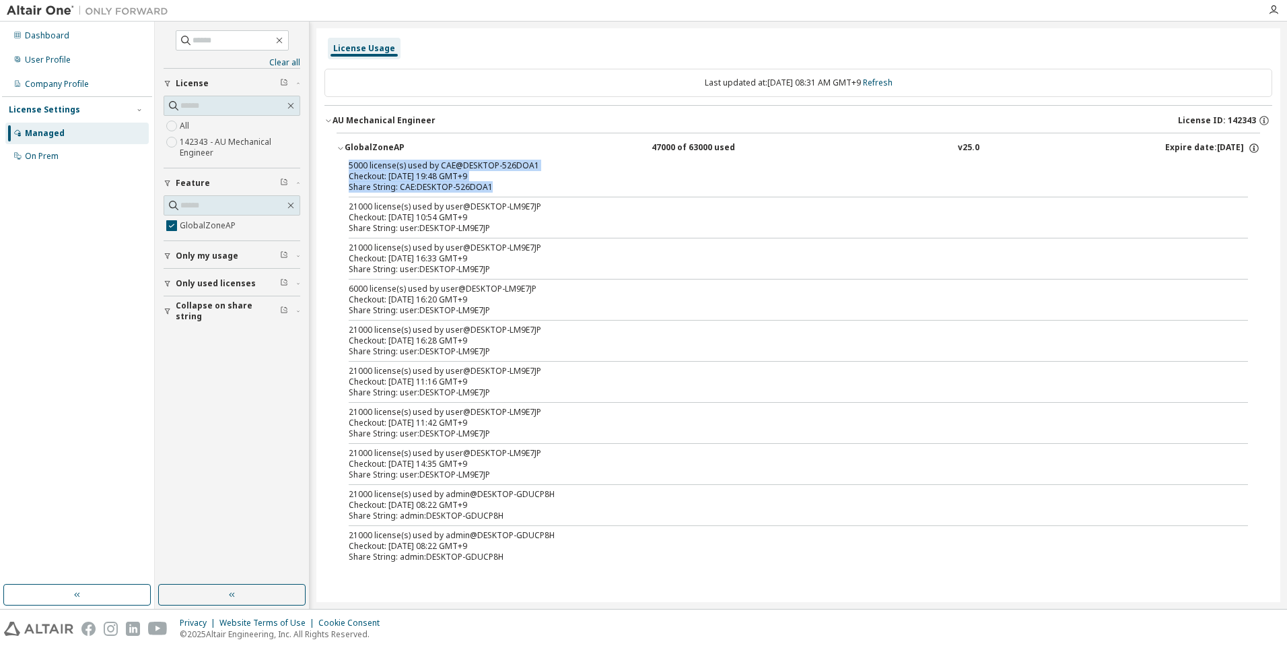
drag, startPoint x: 450, startPoint y: 179, endPoint x: 335, endPoint y: 164, distance: 116.2
click at [335, 164] on div "GlobalZoneAP 47000 of 63000 used v25.0 Expire date: 2026-05-01 5000 license(s) …" at bounding box center [798, 353] width 948 height 440
drag, startPoint x: 335, startPoint y: 164, endPoint x: 520, endPoint y: 177, distance: 185.6
click at [520, 177] on div "Checkout: 2025-09-04 19:48 GMT+9" at bounding box center [782, 176] width 867 height 11
drag, startPoint x: 518, startPoint y: 186, endPoint x: 324, endPoint y: 166, distance: 194.3
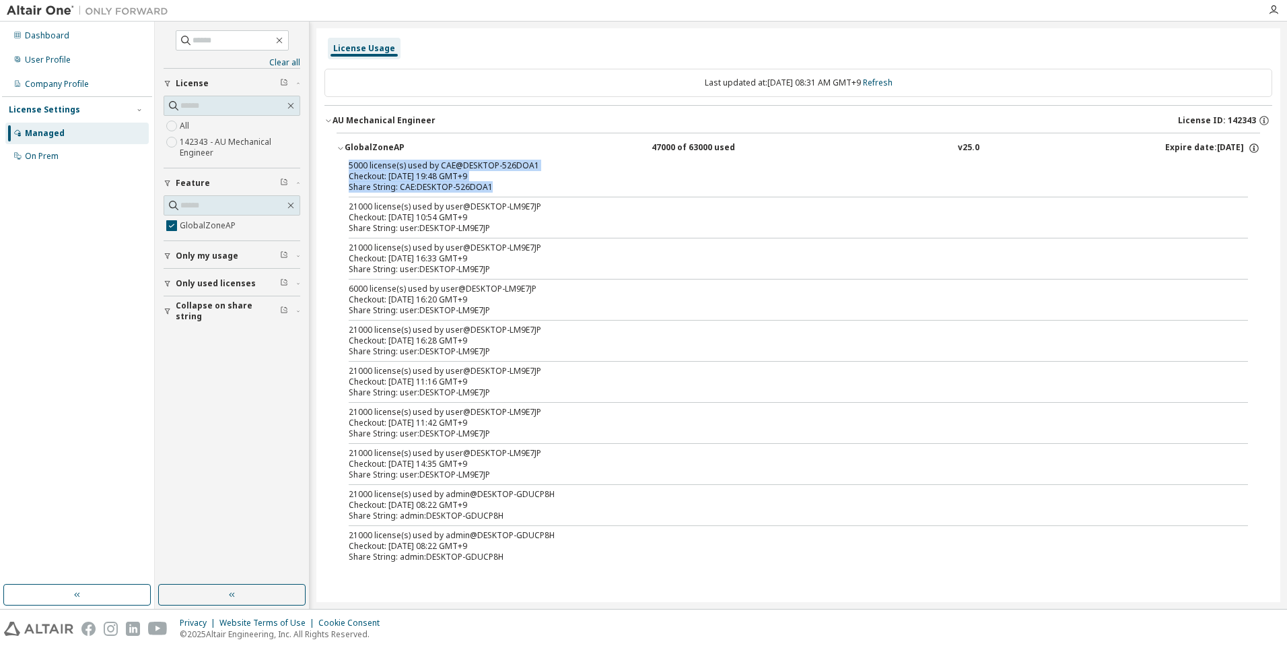
click at [324, 166] on div "GlobalZoneAP 47000 of 63000 used v25.0 Expire date: 2026-05-01 5000 license(s) …" at bounding box center [798, 353] width 948 height 440
drag, startPoint x: 324, startPoint y: 166, endPoint x: 677, endPoint y: 190, distance: 352.9
click at [677, 190] on div "Share String: CAE:DESKTOP-526DOA1" at bounding box center [782, 187] width 867 height 11
click at [681, 183] on div "Share String: CAE:DESKTOP-526DOA1" at bounding box center [782, 187] width 867 height 11
click at [1181, 147] on div "Expire date: 2026-05-01" at bounding box center [1212, 148] width 95 height 12
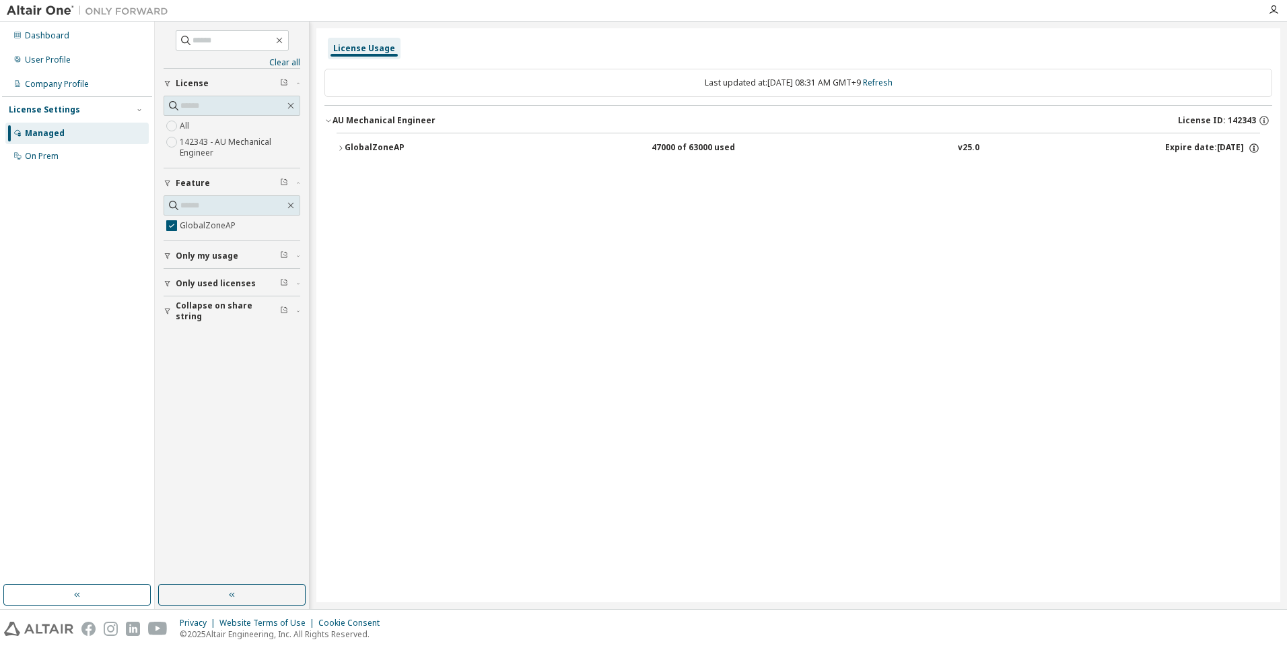
click at [1181, 146] on div "Expire date: 2026-05-01" at bounding box center [1212, 148] width 95 height 12
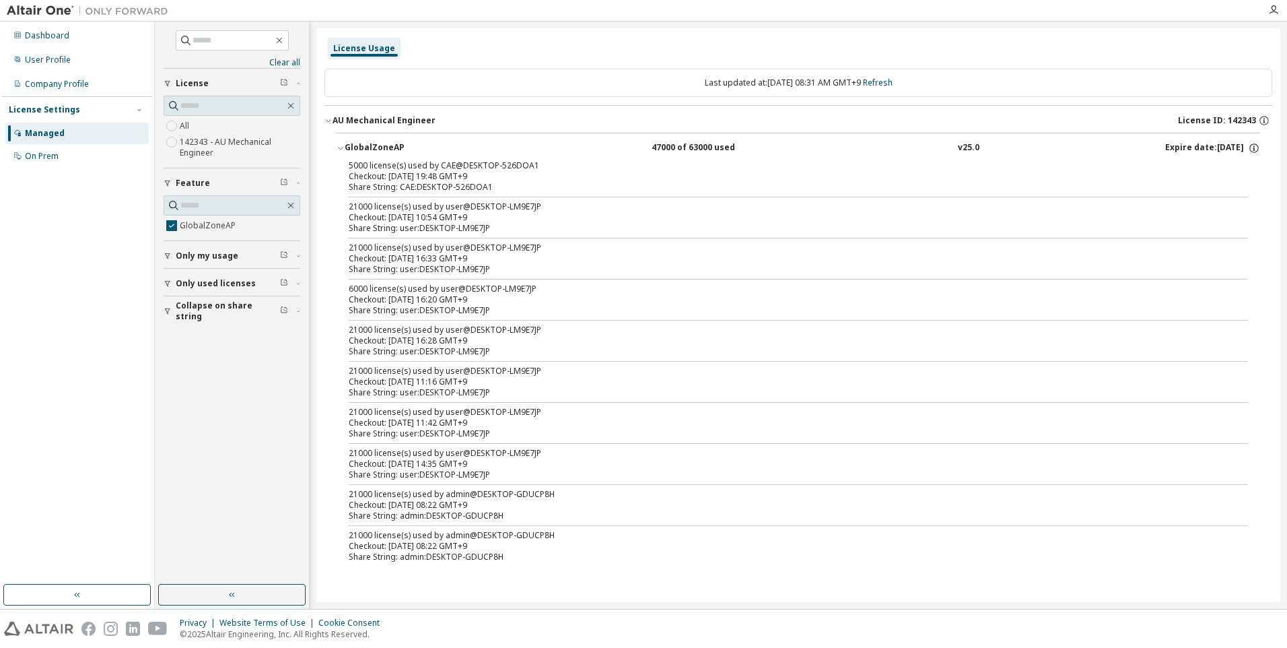
click at [959, 144] on div "v25.0" at bounding box center [969, 148] width 22 height 12
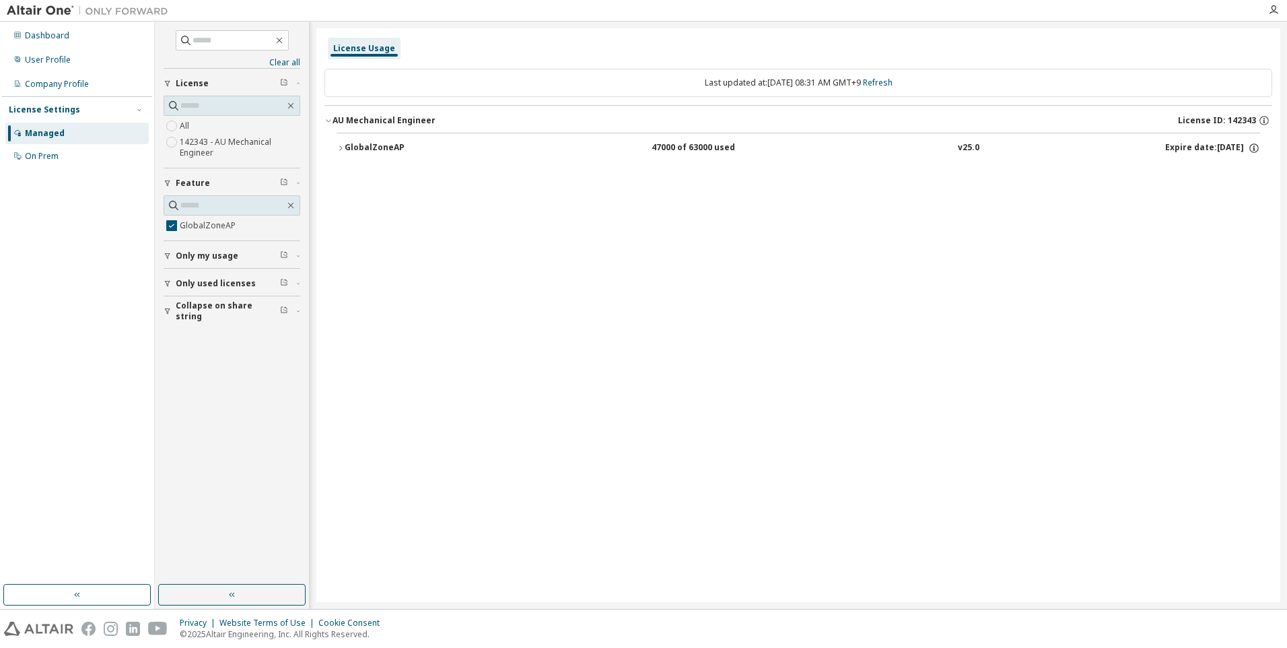
click at [1225, 146] on div "Expire date: 2026-05-01" at bounding box center [1212, 148] width 95 height 12
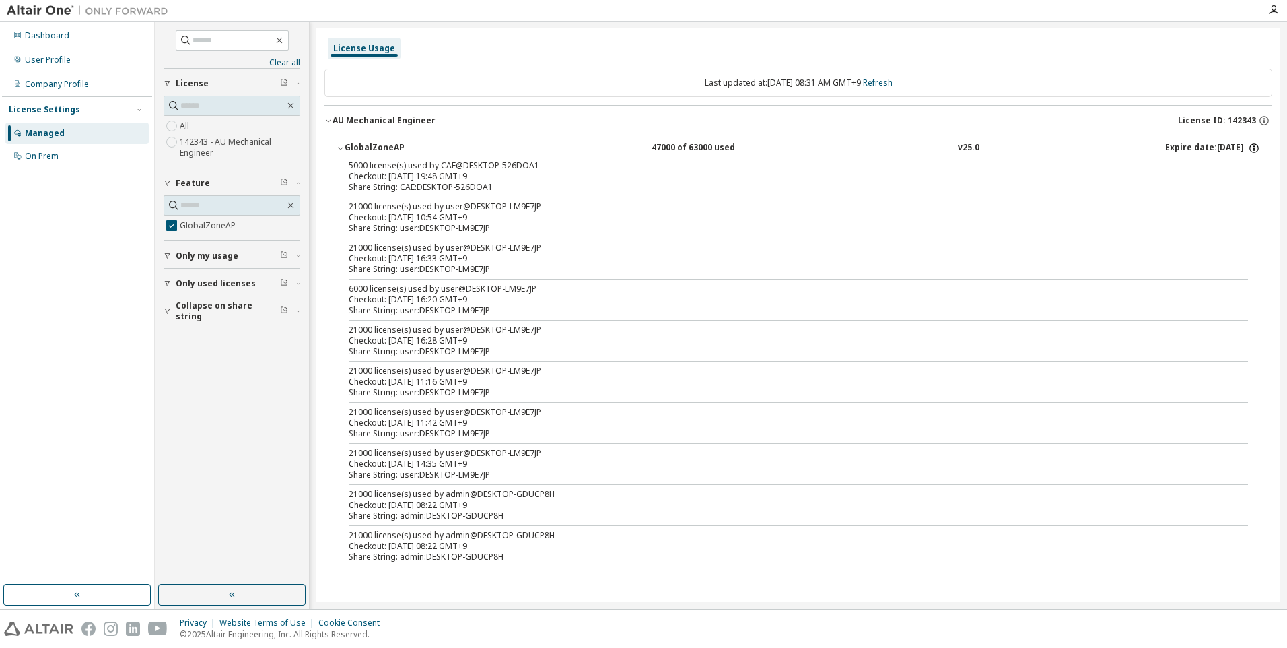
click at [1253, 148] on icon "button" at bounding box center [1254, 148] width 12 height 12
click at [1240, 174] on p "Options: NONE" at bounding box center [1221, 171] width 70 height 11
click at [1268, 118] on icon "button" at bounding box center [1264, 120] width 12 height 12
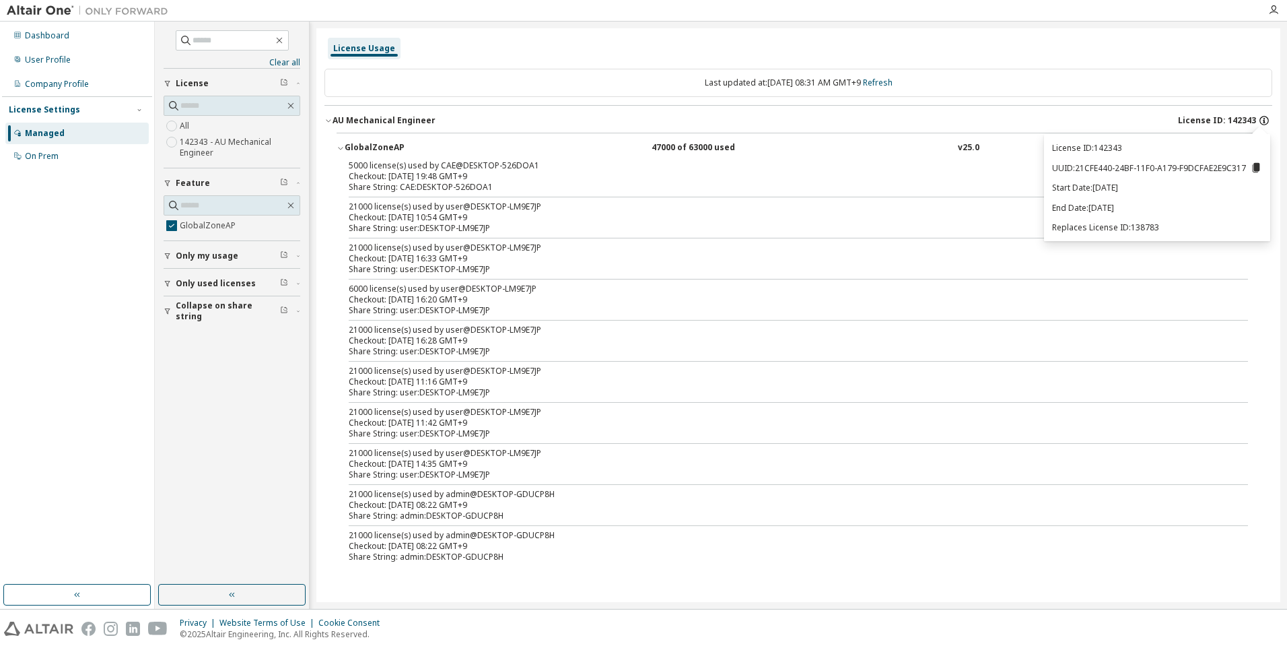
click at [1268, 118] on icon "button" at bounding box center [1264, 120] width 12 height 12
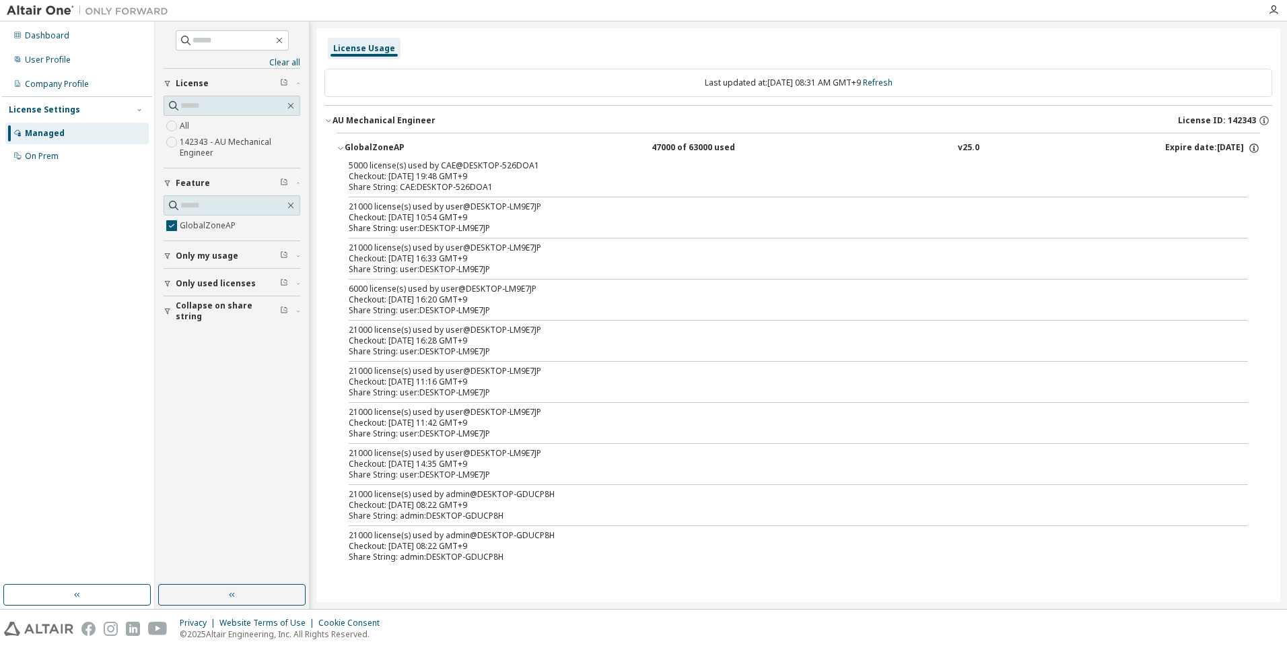
click at [493, 198] on div "5000 license(s) used by CAE@DESKTOP-526DOA1 Checkout: 2025-09-04 19:48 GMT+9 Sh…" at bounding box center [799, 363] width 924 height 407
click at [228, 286] on span "Only used licenses" at bounding box center [216, 283] width 80 height 11
click at [229, 283] on span "Only used licenses" at bounding box center [216, 283] width 80 height 11
click at [227, 261] on button "Only my usage" at bounding box center [232, 256] width 137 height 30
click at [227, 257] on span "Only my usage" at bounding box center [207, 255] width 63 height 11
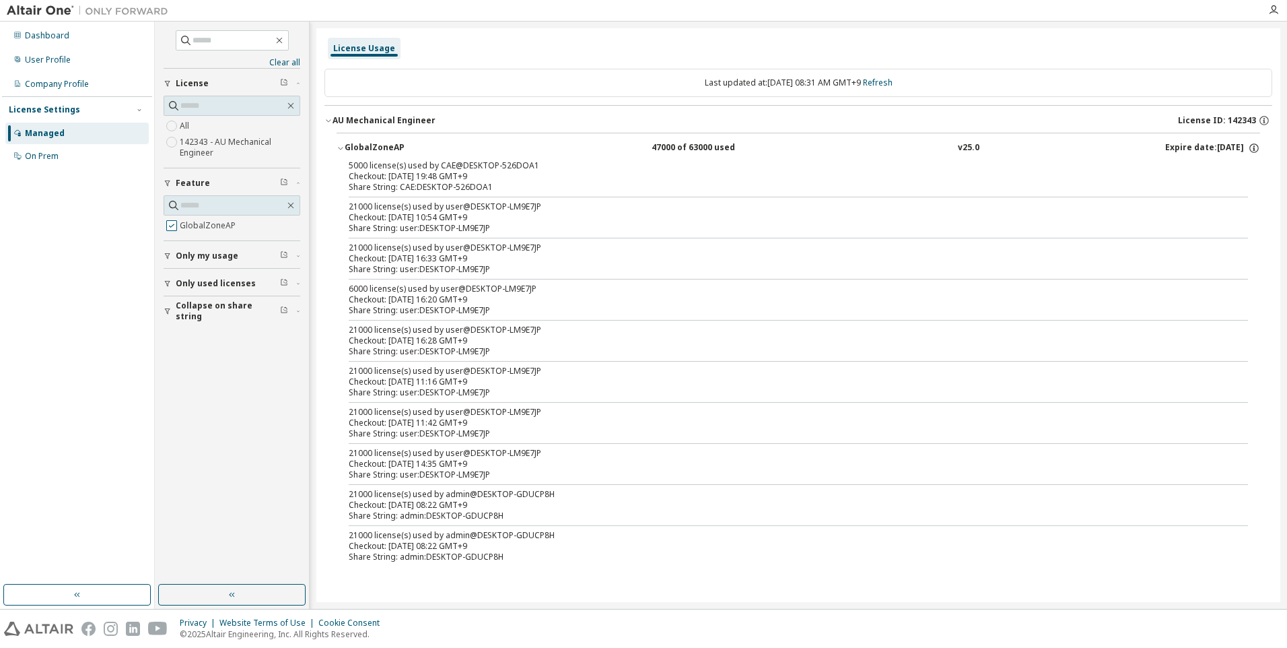
click at [215, 230] on label "GlobalZoneAP" at bounding box center [209, 225] width 59 height 16
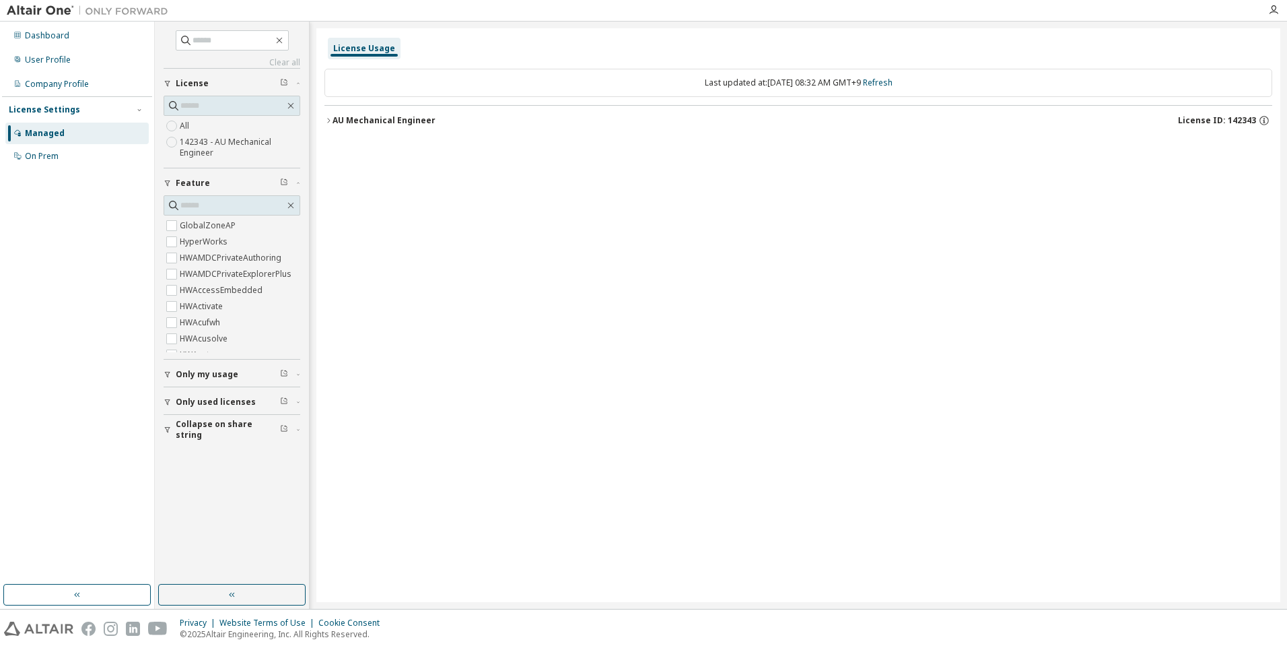
click at [376, 124] on div "AU Mechanical Engineer" at bounding box center [384, 120] width 103 height 11
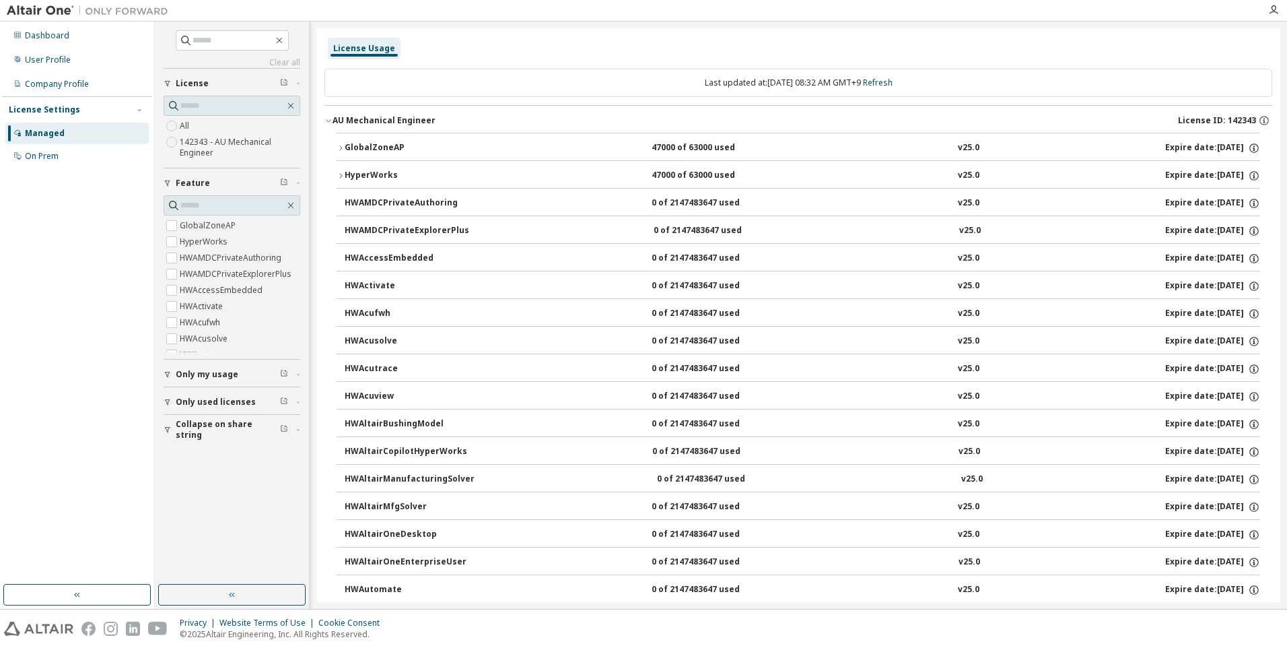
click at [384, 147] on div "GlobalZoneAP" at bounding box center [405, 148] width 121 height 12
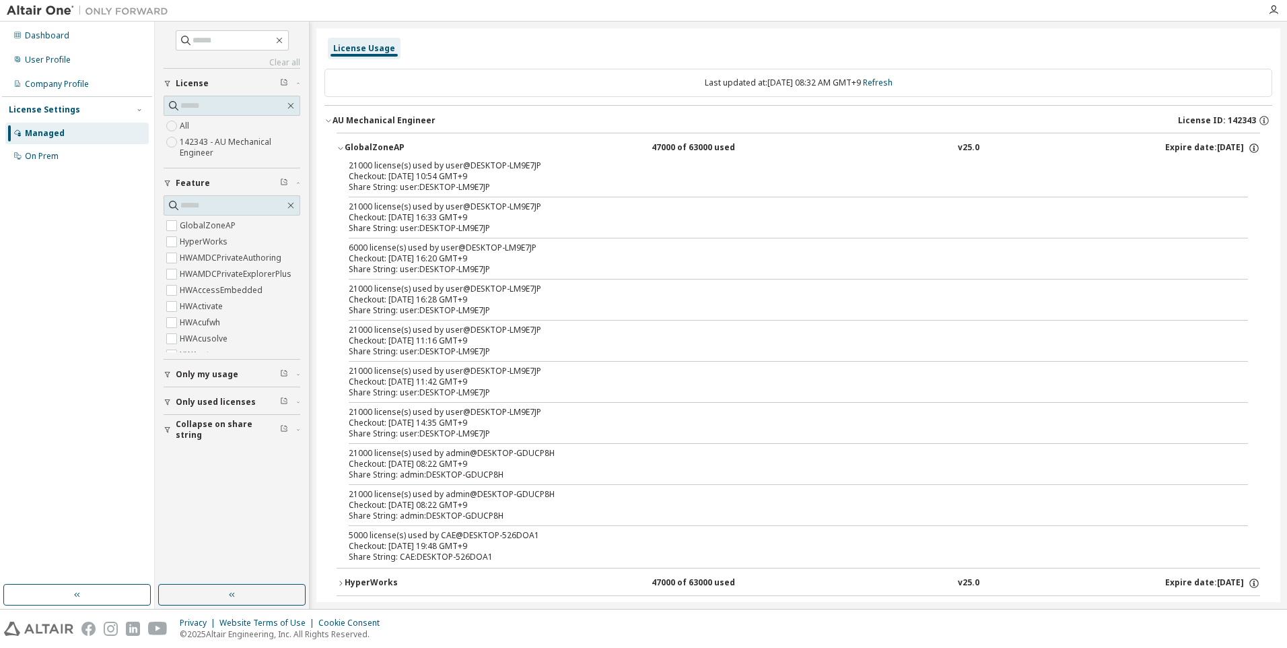
click at [437, 189] on div "Share String: user:DESKTOP-LM9E7JP" at bounding box center [782, 187] width 867 height 11
click at [591, 182] on div "Share String: user:DESKTOP-LM9E7JP" at bounding box center [782, 187] width 867 height 11
click at [934, 52] on div "License Usage" at bounding box center [798, 48] width 948 height 24
click at [1058, 210] on div "21000 license(s) used by user@DESKTOP-LM9E7JP" at bounding box center [782, 206] width 867 height 11
click at [1043, 193] on div "21000 license(s) used by user@DESKTOP-LM9E7JP Checkout: 2025-08-25 10:54 GMT+9 …" at bounding box center [799, 363] width 924 height 407
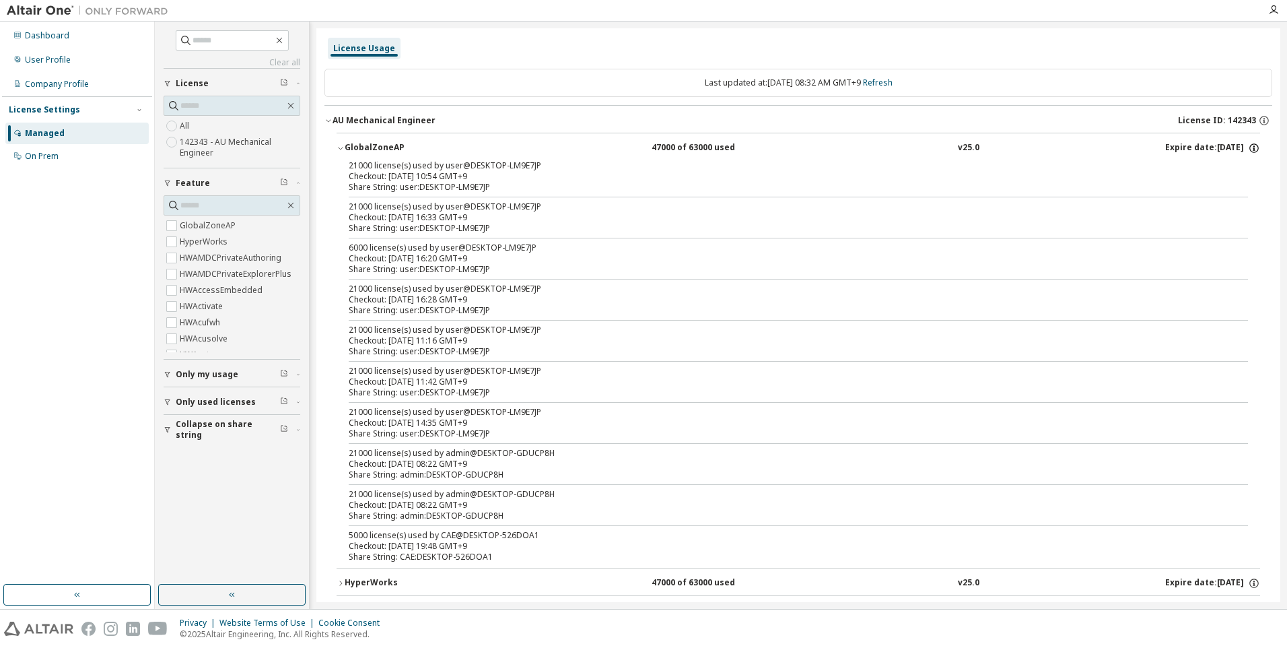
click at [1249, 148] on icon "button" at bounding box center [1254, 148] width 12 height 12
click at [1249, 147] on icon "button" at bounding box center [1254, 148] width 12 height 12
drag, startPoint x: 888, startPoint y: 194, endPoint x: 876, endPoint y: 196, distance: 11.6
click at [880, 195] on div "21000 license(s) used by user@DESKTOP-LM9E7JP Checkout: 2025-08-25 10:54 GMT+9 …" at bounding box center [799, 363] width 924 height 407
drag, startPoint x: 553, startPoint y: 185, endPoint x: 319, endPoint y: 166, distance: 234.4
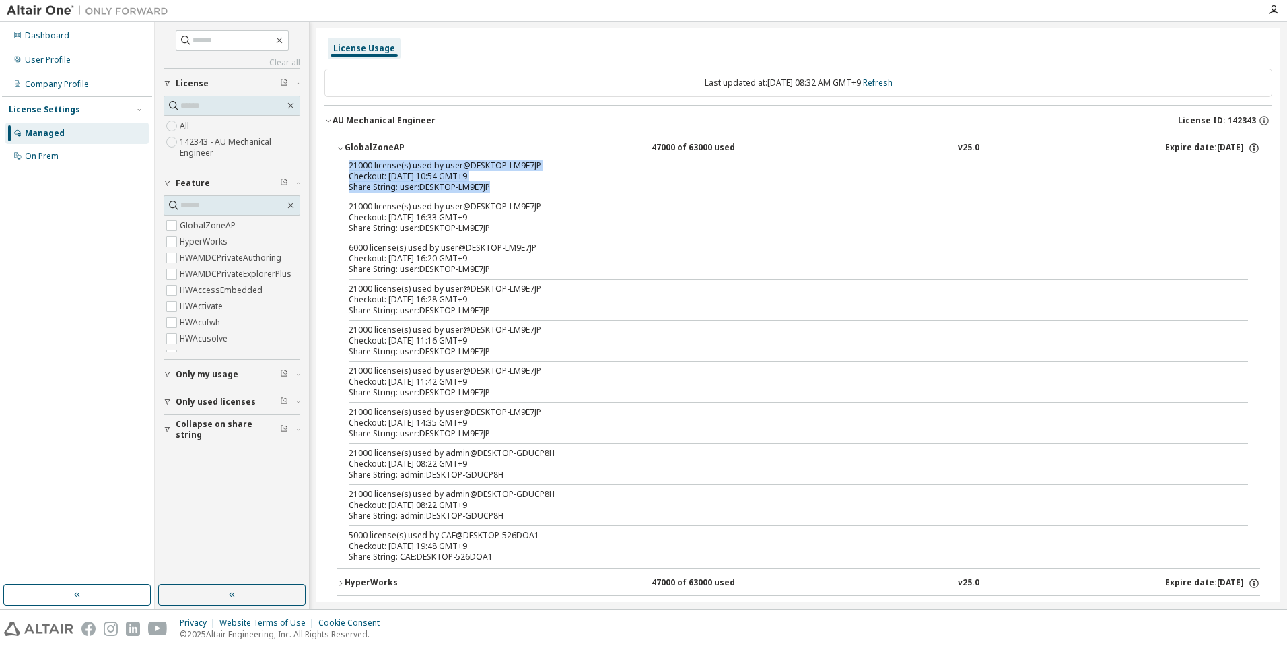
drag, startPoint x: 319, startPoint y: 166, endPoint x: 547, endPoint y: 240, distance: 239.7
click at [545, 235] on div "21000 license(s) used by user@DESKTOP-LM9E7JP Checkout: 2025-08-25 10:54 GMT+9 …" at bounding box center [799, 363] width 924 height 407
click at [604, 178] on div "Checkout: 2025-08-25 10:54 GMT+9" at bounding box center [782, 176] width 867 height 11
click at [87, 132] on div "Managed" at bounding box center [76, 134] width 143 height 22
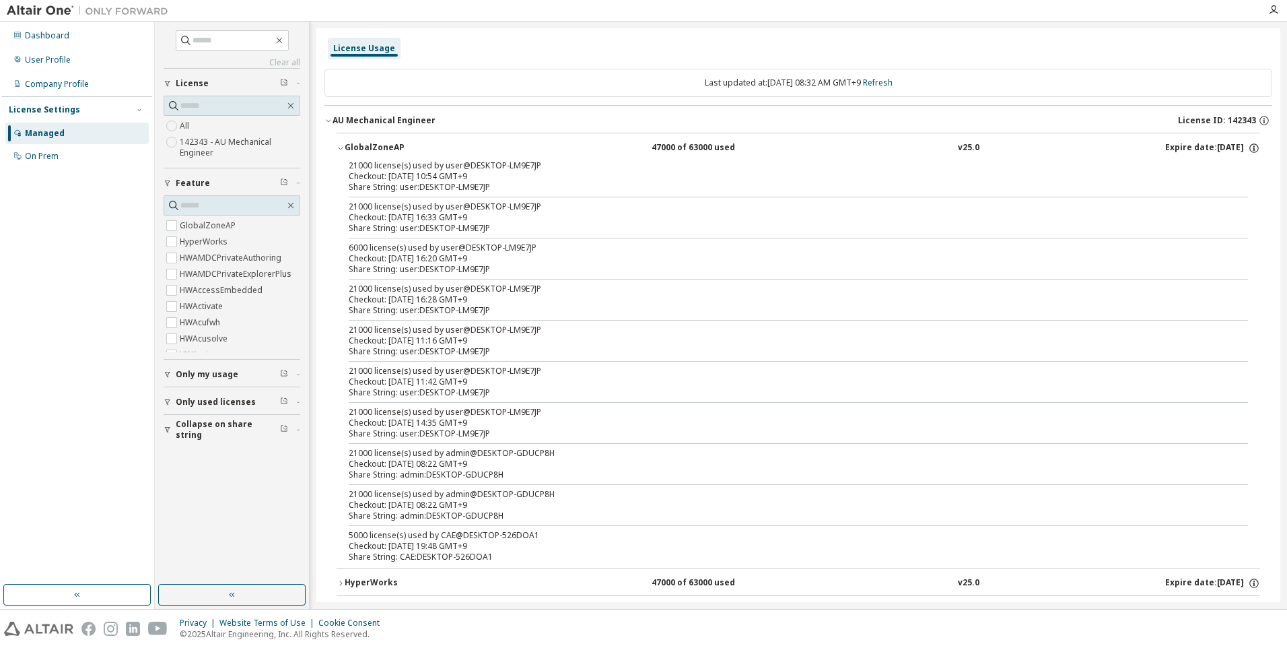
click at [87, 132] on div "Managed" at bounding box center [76, 134] width 143 height 22
click at [450, 167] on div "21000 license(s) used by user@DESKTOP-LM9E7JP" at bounding box center [782, 165] width 867 height 11
click at [570, 194] on div "21000 license(s) used by user@DESKTOP-LM9E7JP Checkout: 2025-08-25 10:54 GMT+9 …" at bounding box center [799, 363] width 924 height 407
click at [1200, 151] on div "Expire date: 2026-05-01" at bounding box center [1212, 148] width 95 height 12
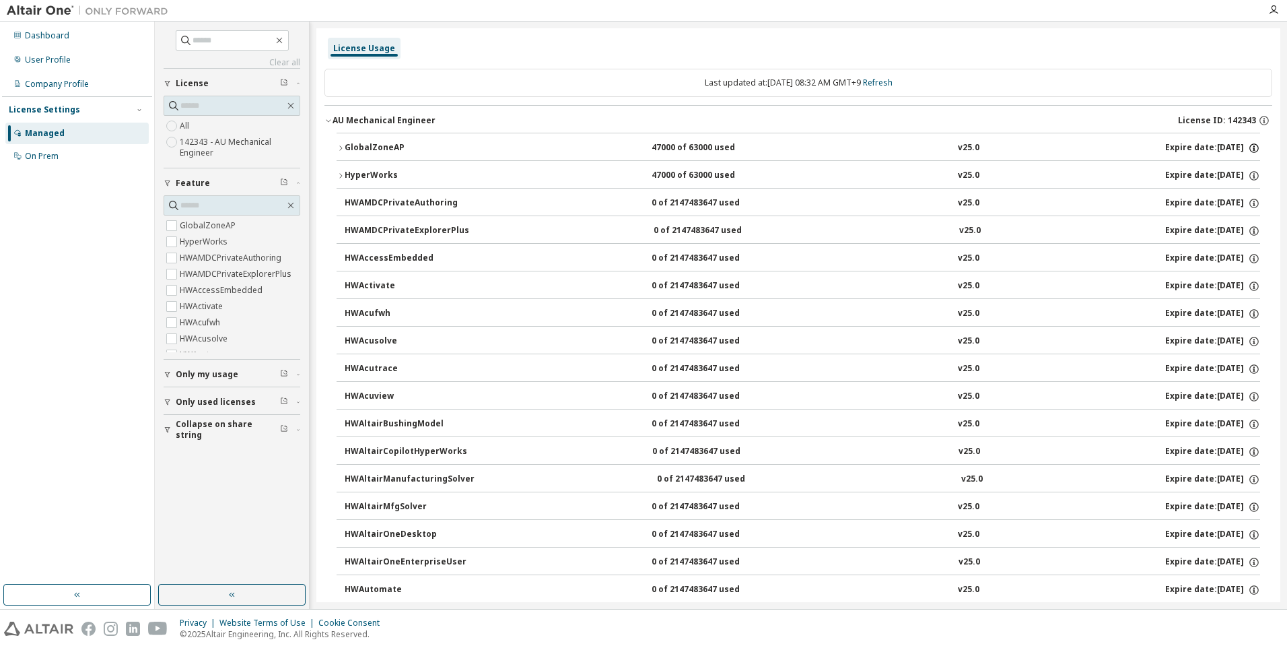
click at [1253, 148] on icon "button" at bounding box center [1254, 148] width 2 height 3
click at [1098, 171] on div "HyperWorks 47000 of 63000 used v25.0 Expire date: 2026-05-01" at bounding box center [803, 176] width 916 height 12
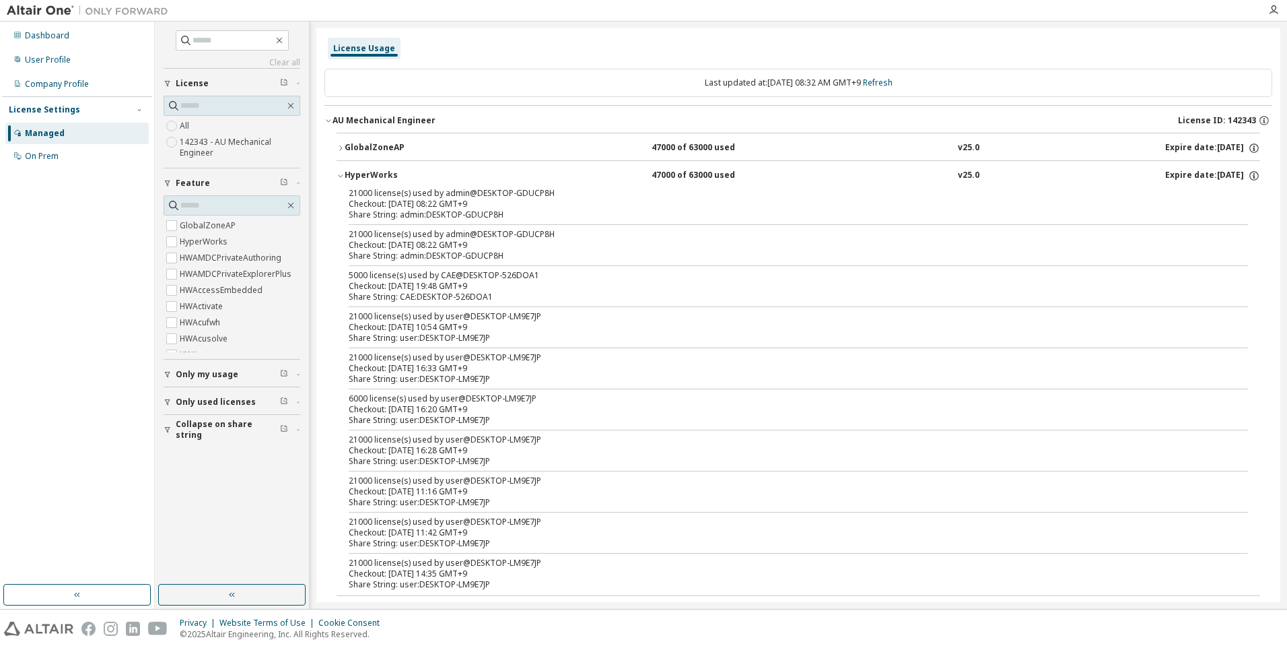
click at [1100, 172] on div "HyperWorks 47000 of 63000 used v25.0 Expire date: 2026-05-01" at bounding box center [803, 176] width 916 height 12
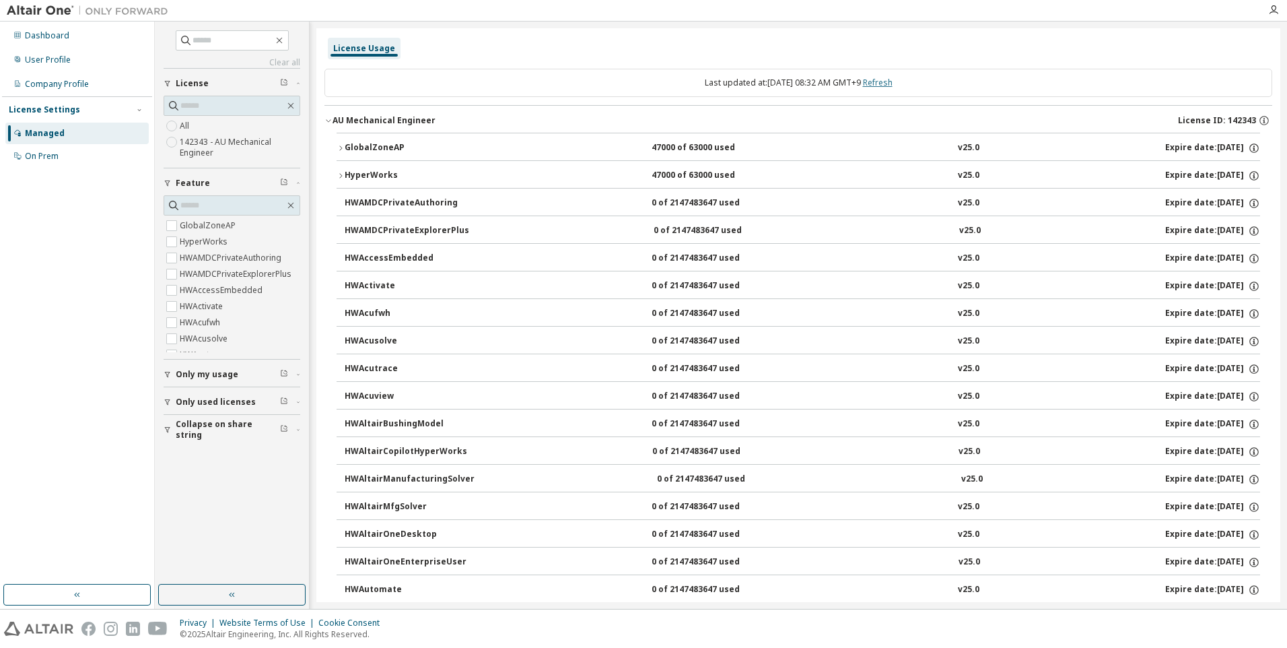
click at [893, 83] on link "Refresh" at bounding box center [878, 82] width 30 height 11
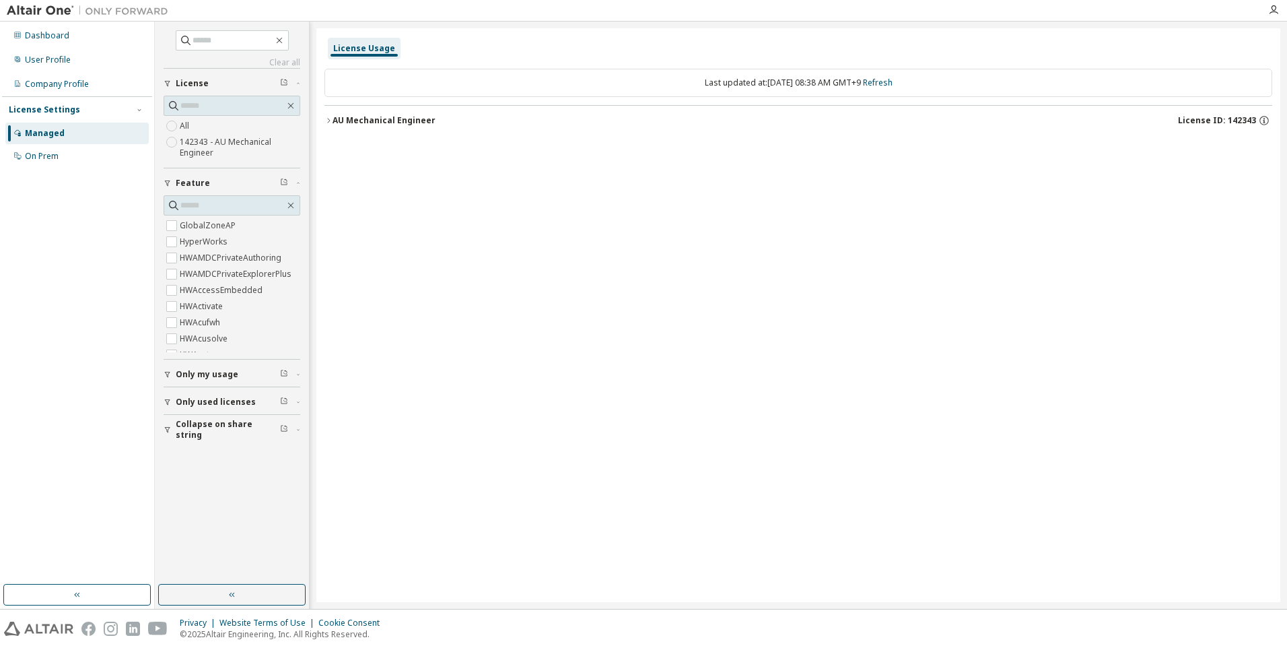
click at [397, 126] on div "AU Mechanical Engineer License ID: 142343" at bounding box center [803, 120] width 940 height 12
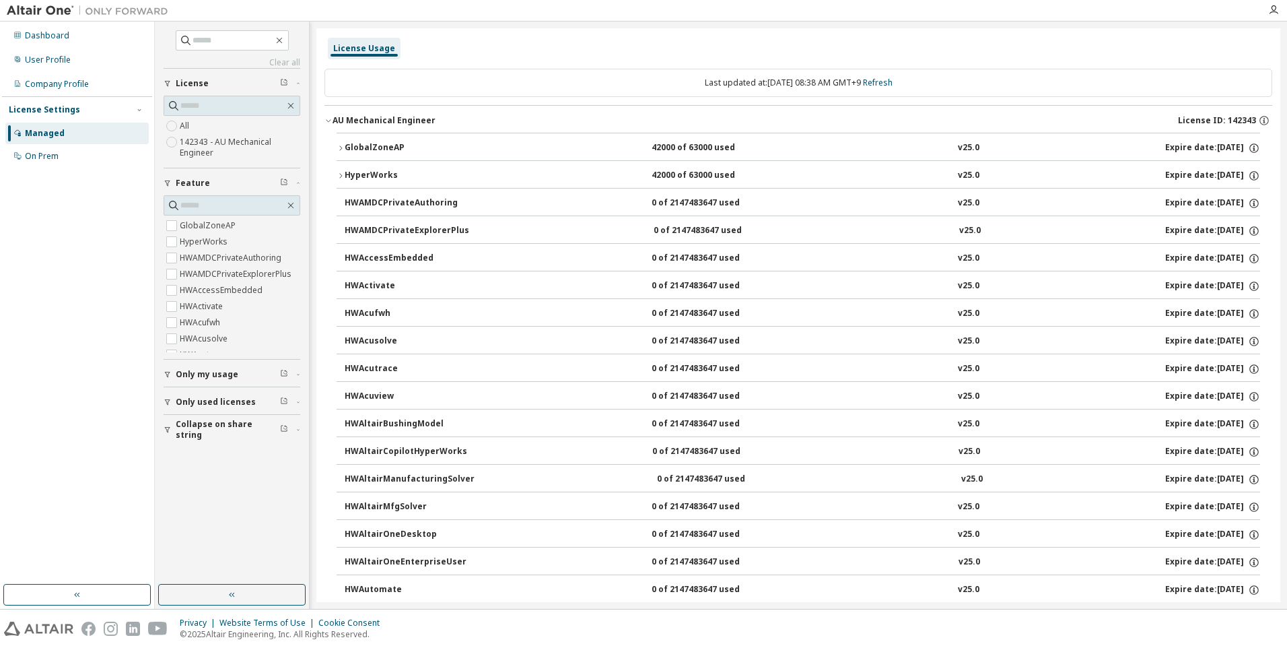
click at [368, 140] on button "GlobalZoneAP 42000 of 63000 used v25.0 Expire date: 2026-05-01" at bounding box center [799, 148] width 924 height 30
